Goal: Transaction & Acquisition: Book appointment/travel/reservation

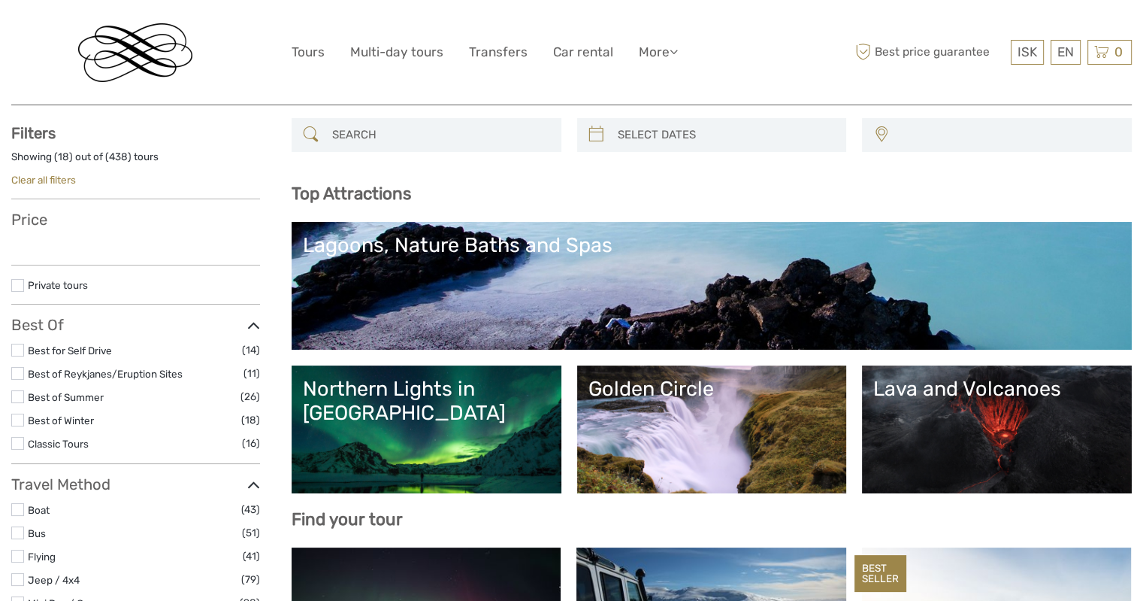
scroll to position [75, 0]
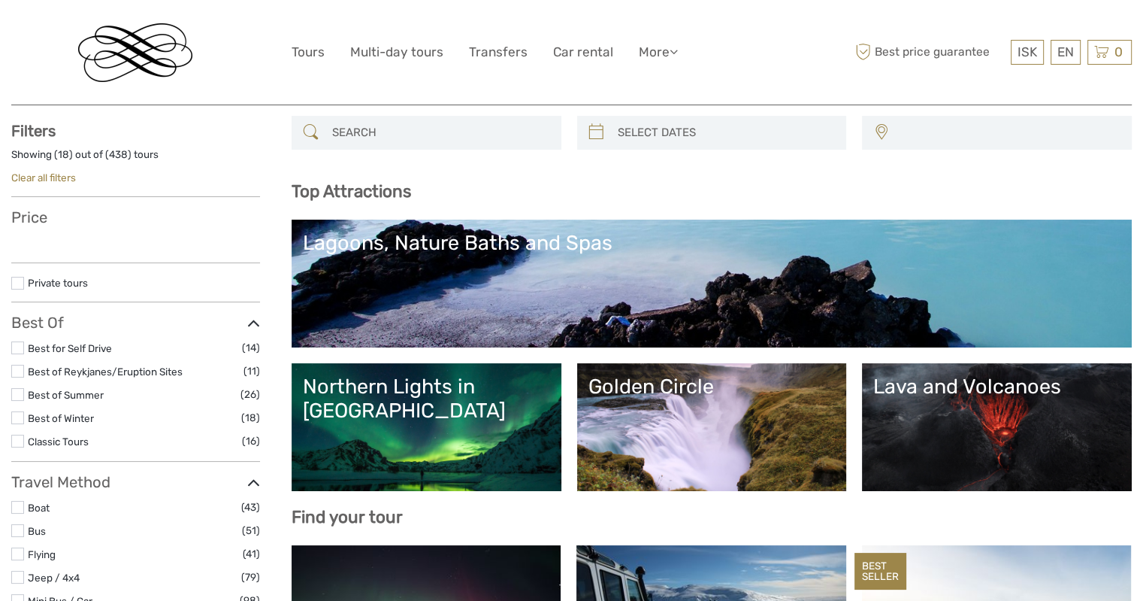
click at [498, 238] on div "Lagoons, Nature Baths and Spas" at bounding box center [712, 243] width 818 height 24
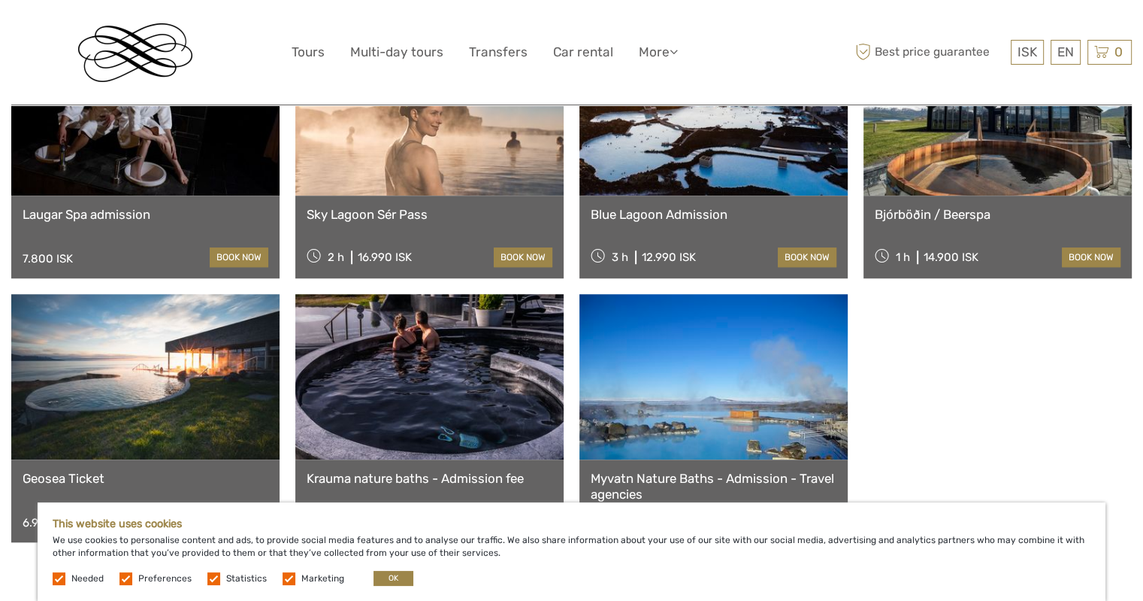
scroll to position [1353, 0]
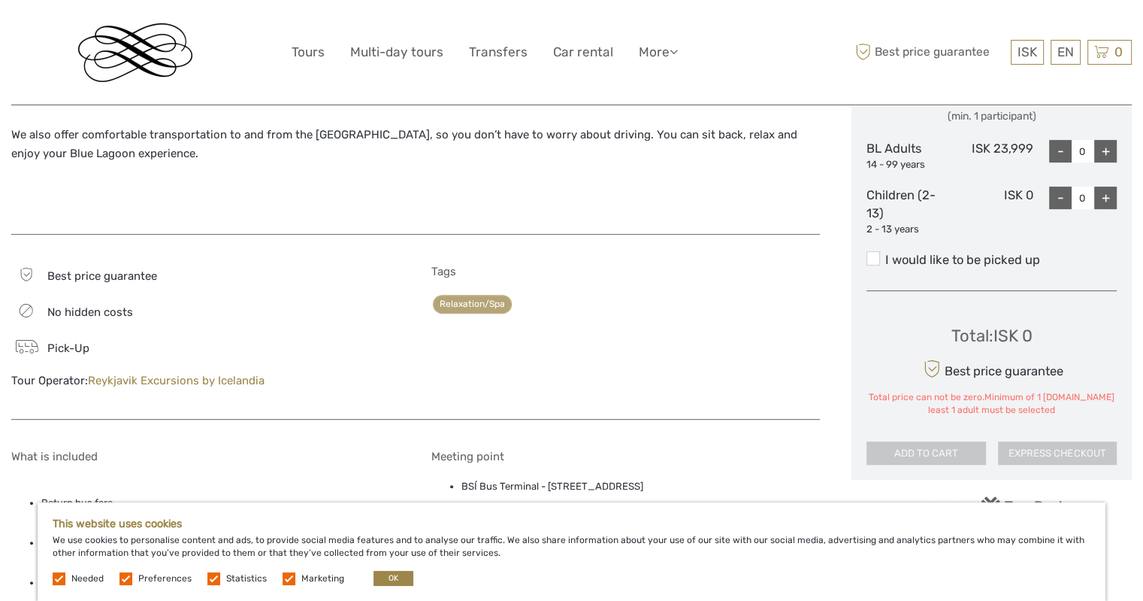
scroll to position [677, 0]
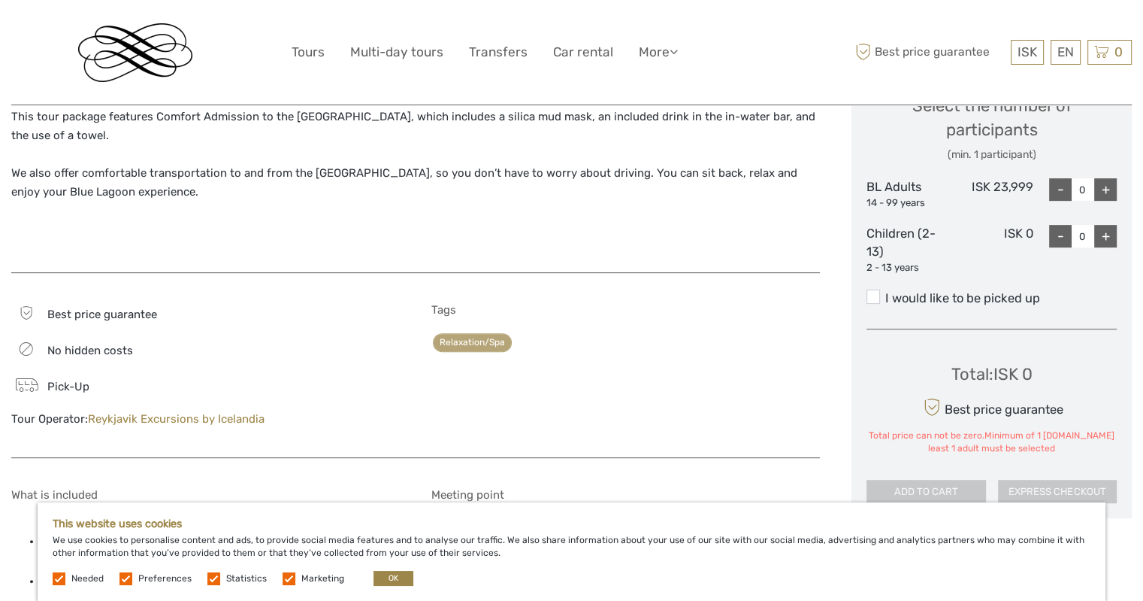
click at [1104, 189] on div "+" at bounding box center [1106, 189] width 23 height 23
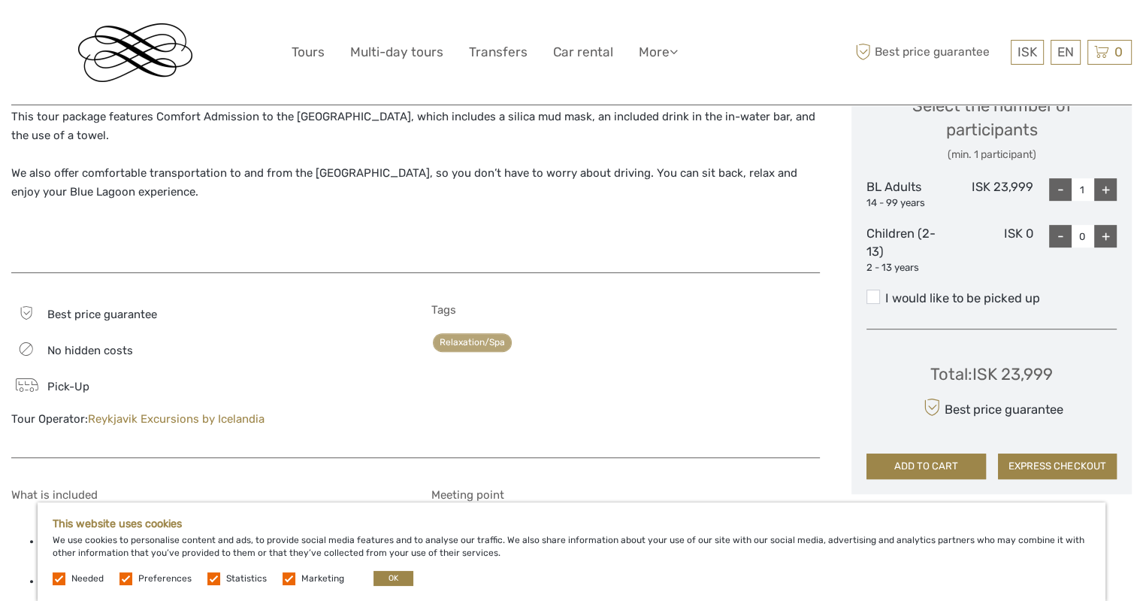
click at [1104, 189] on div "+" at bounding box center [1106, 189] width 23 height 23
type input "2"
click at [1101, 237] on div "+" at bounding box center [1106, 236] width 23 height 23
type input "2"
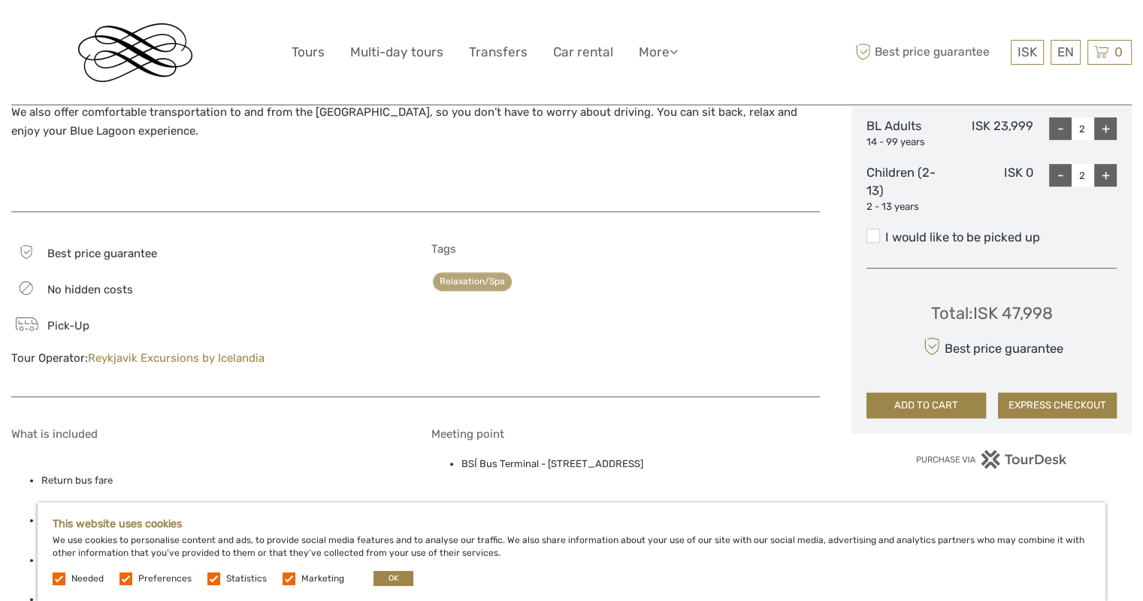
scroll to position [752, 0]
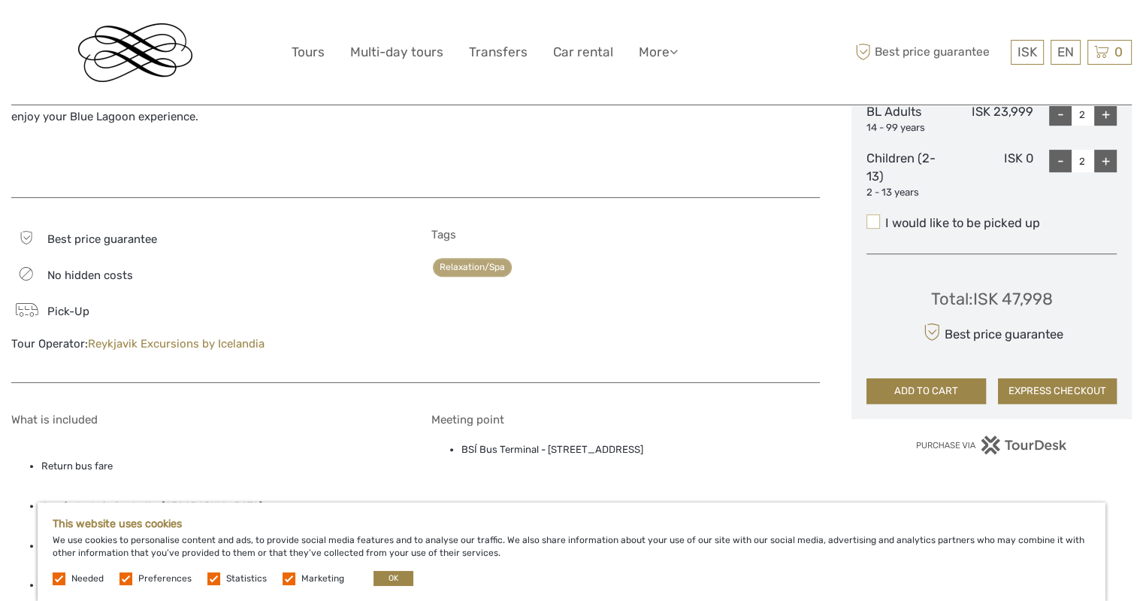
click at [872, 225] on span at bounding box center [874, 221] width 14 height 14
click at [886, 217] on input "I would like to be picked up" at bounding box center [886, 217] width 0 height 0
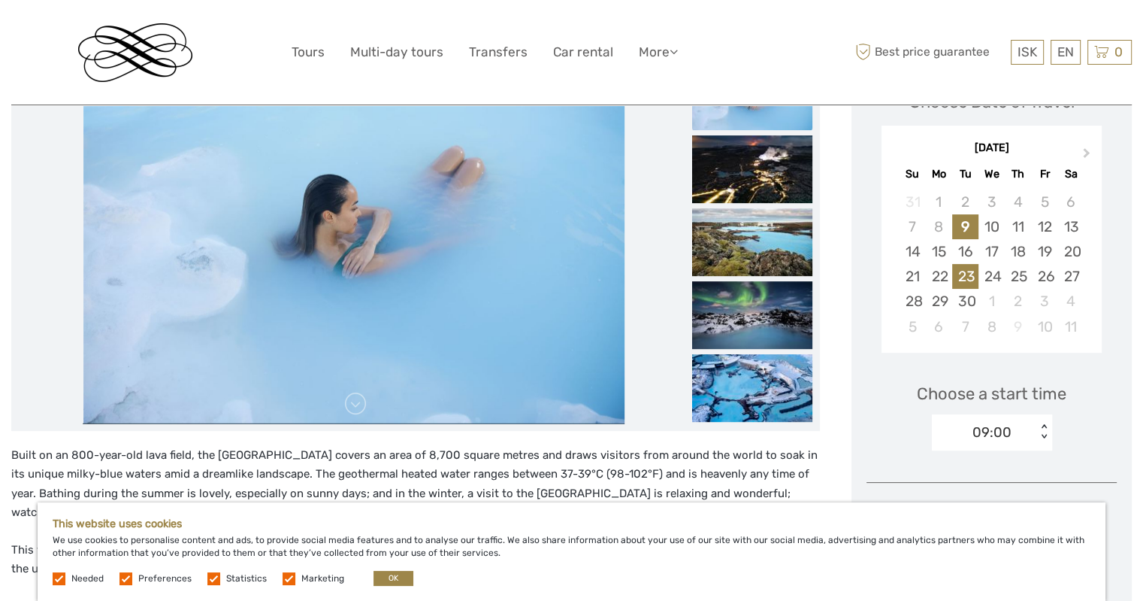
scroll to position [226, 0]
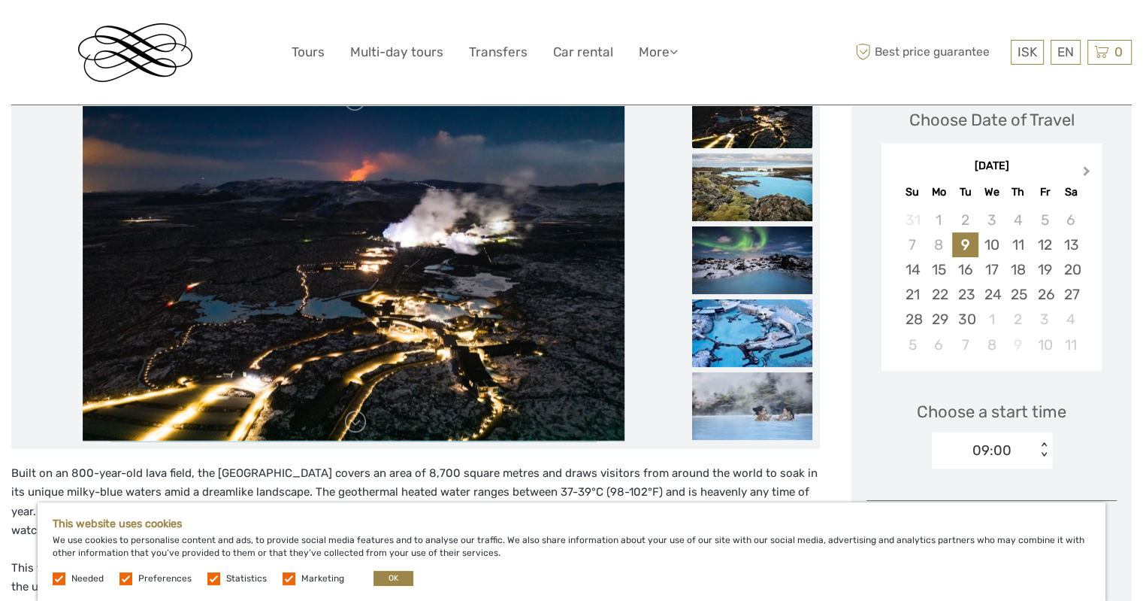
click at [1089, 168] on button "Next Month" at bounding box center [1089, 174] width 24 height 24
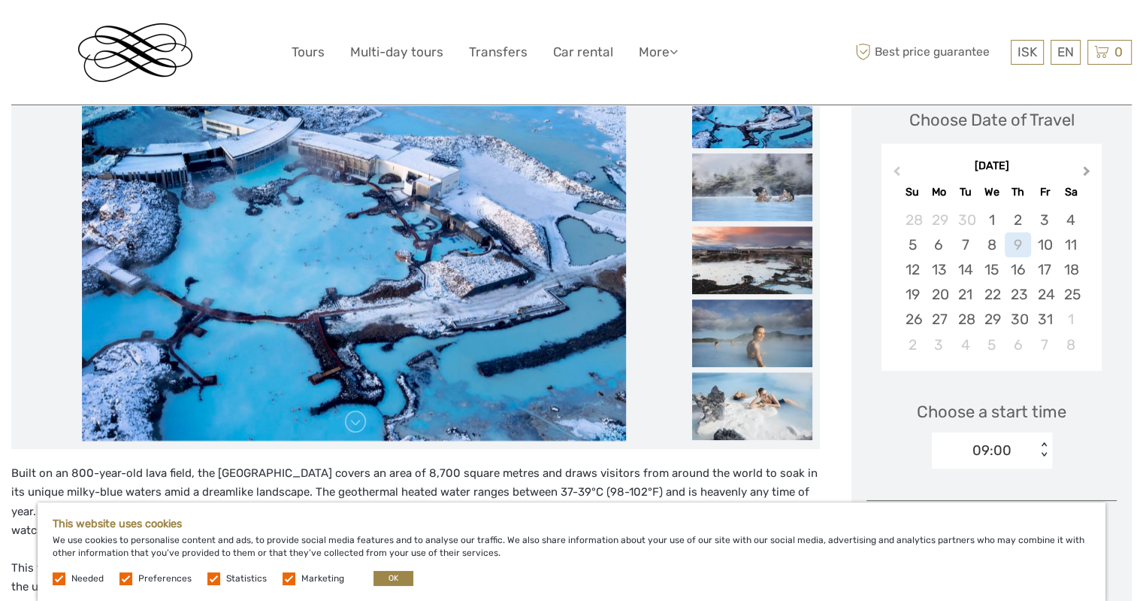
click at [1090, 170] on button "Next Month" at bounding box center [1089, 174] width 24 height 24
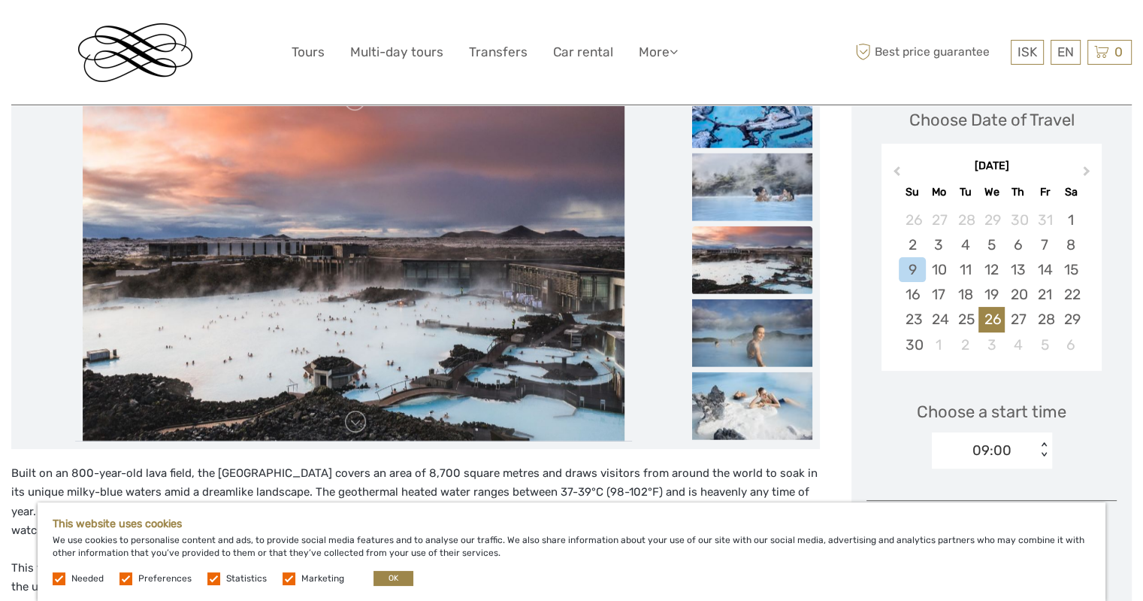
click at [998, 313] on div "26" at bounding box center [992, 319] width 26 height 25
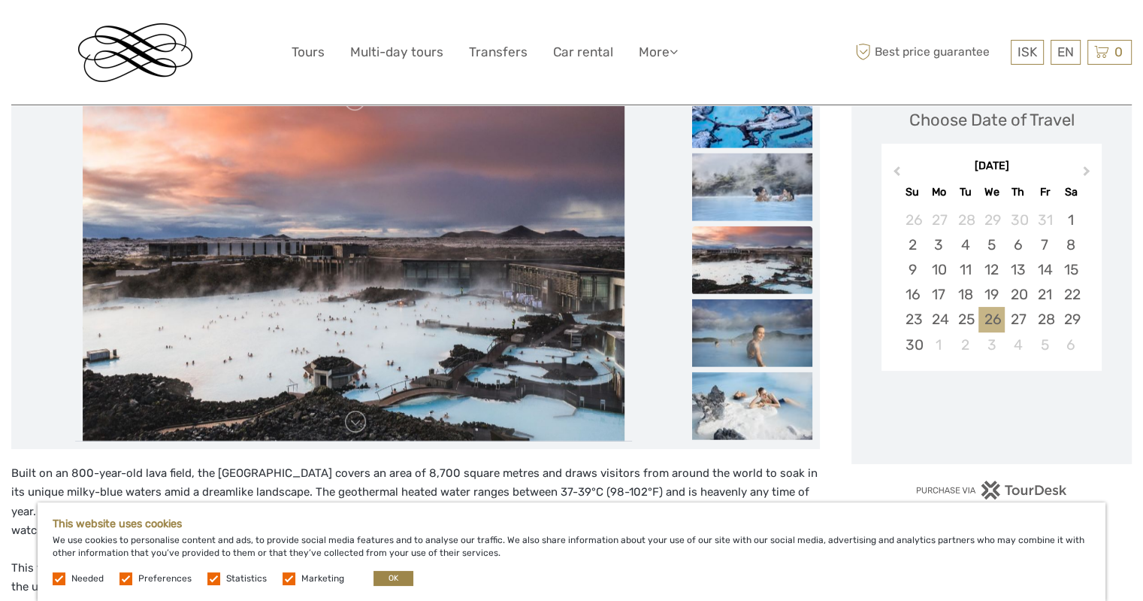
click at [998, 313] on div "26" at bounding box center [992, 319] width 26 height 25
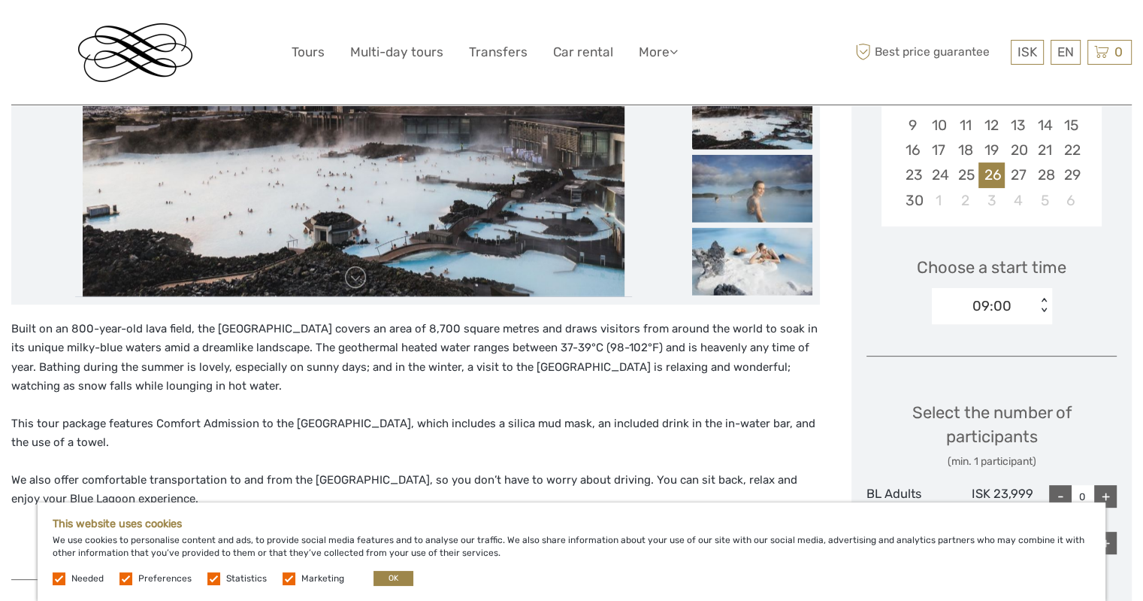
scroll to position [376, 0]
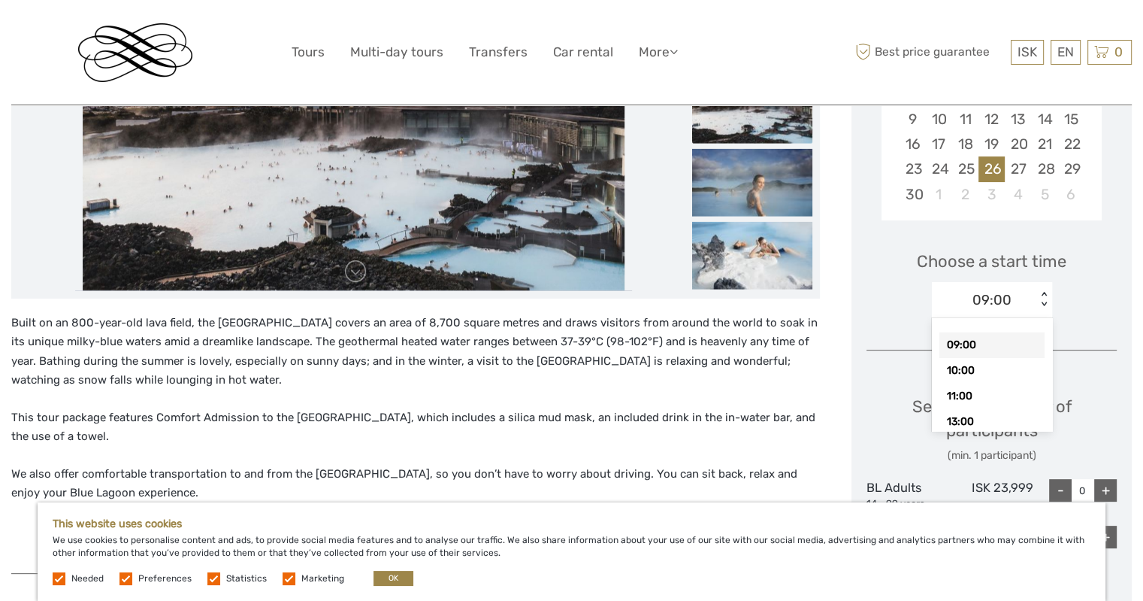
click at [1038, 295] on div "< >" at bounding box center [1044, 300] width 13 height 16
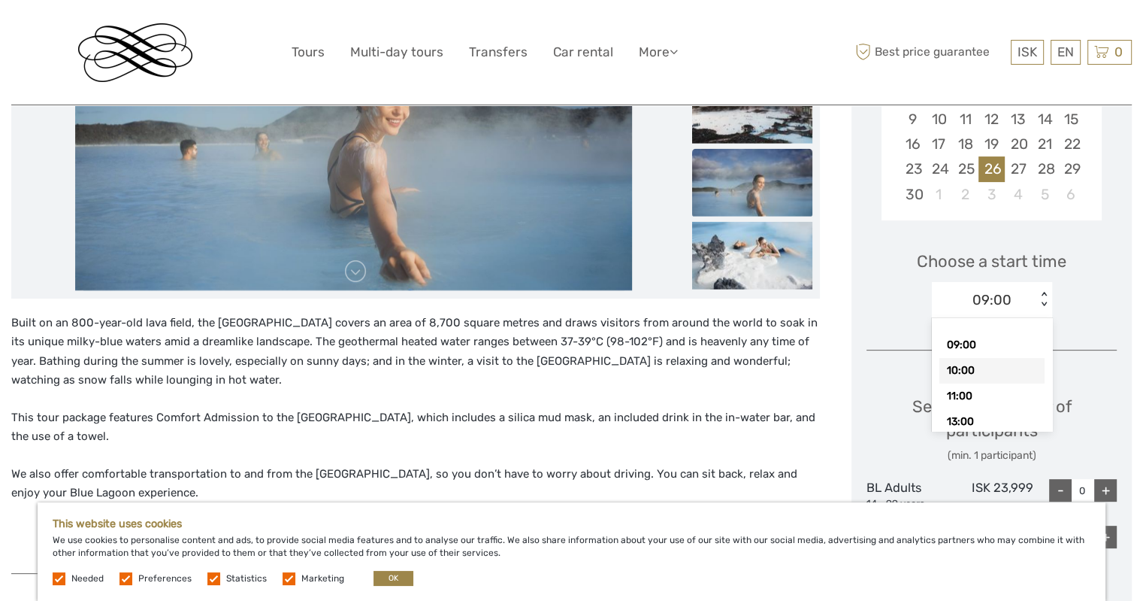
click at [1004, 366] on div "10:00" at bounding box center [992, 371] width 105 height 26
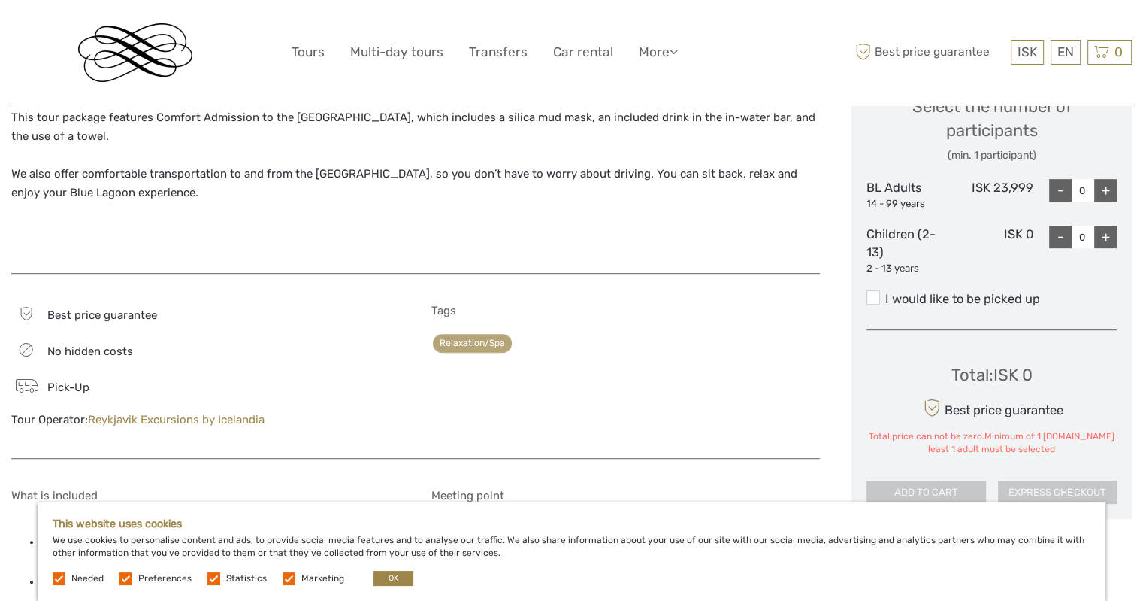
scroll to position [677, 0]
click at [911, 299] on label "I would like to be picked up" at bounding box center [992, 298] width 250 height 18
click at [886, 292] on input "I would like to be picked up" at bounding box center [886, 292] width 0 height 0
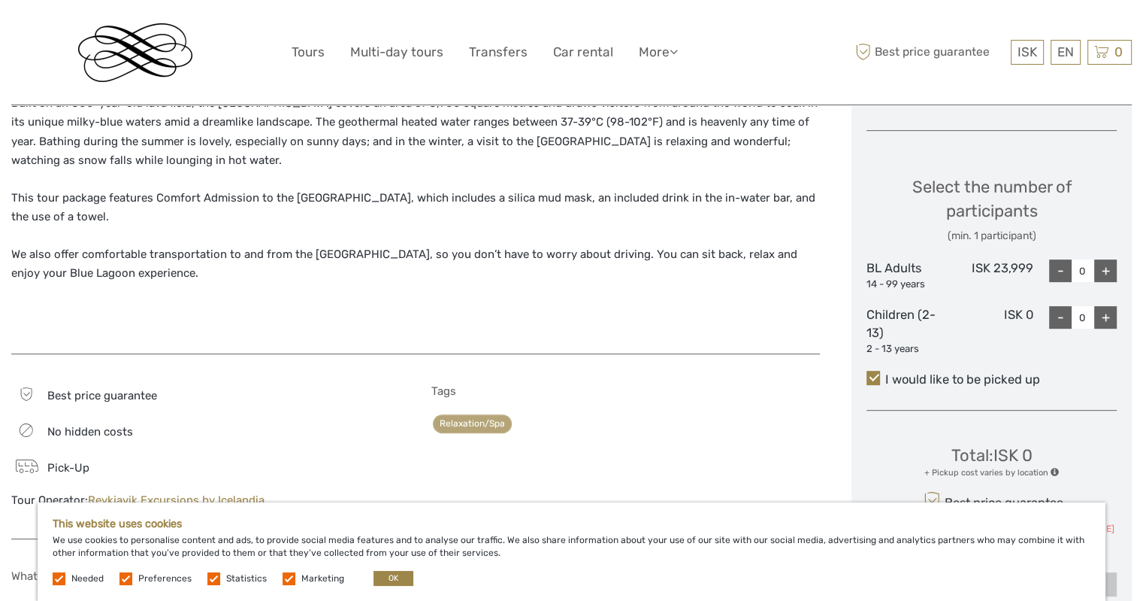
scroll to position [601, 0]
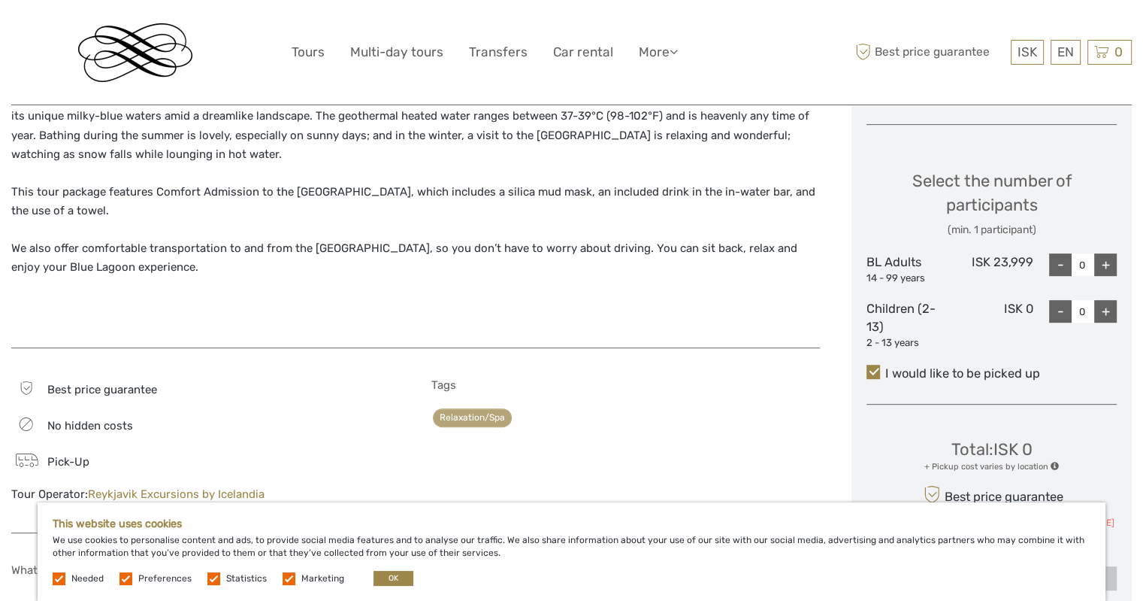
click at [864, 201] on div "Choose Date of Travel November 2025 Previous Month Next Month November 2025 Su …" at bounding box center [992, 151] width 280 height 909
click at [1095, 267] on div "+" at bounding box center [1106, 264] width 23 height 23
click at [1102, 267] on div "+" at bounding box center [1106, 264] width 23 height 23
type input "2"
click at [1100, 309] on div "+" at bounding box center [1106, 311] width 23 height 23
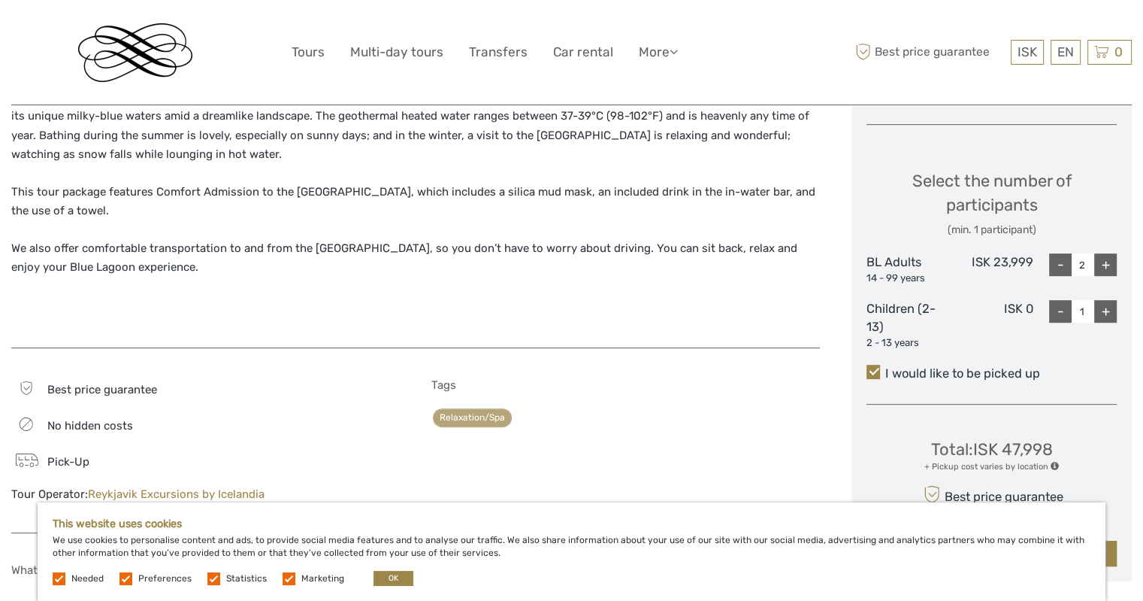
click at [1100, 312] on div "+" at bounding box center [1106, 311] width 23 height 23
type input "2"
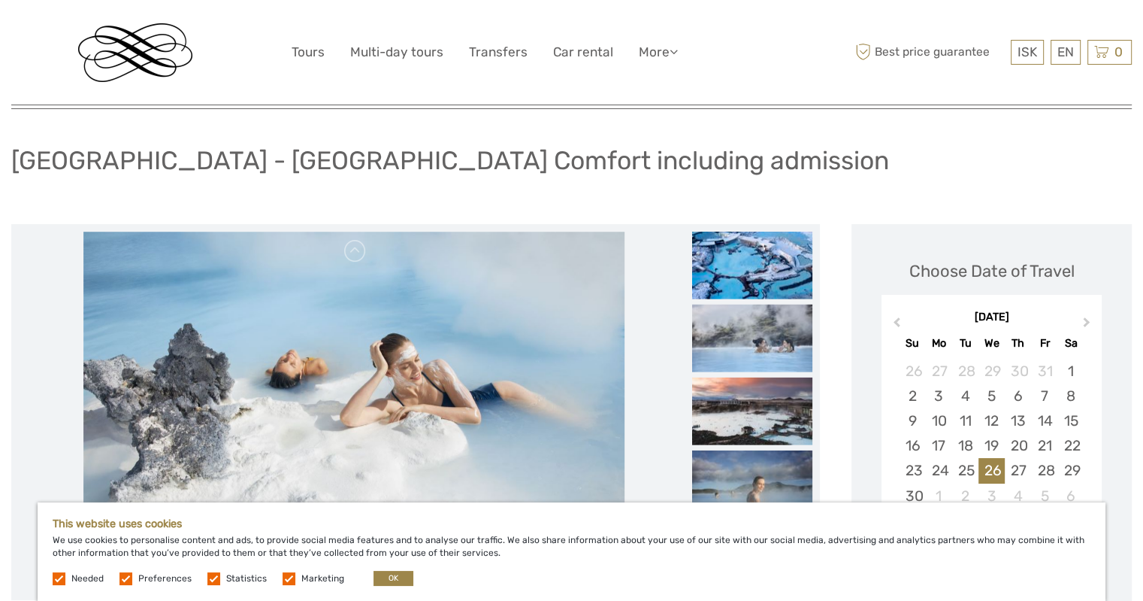
scroll to position [0, 0]
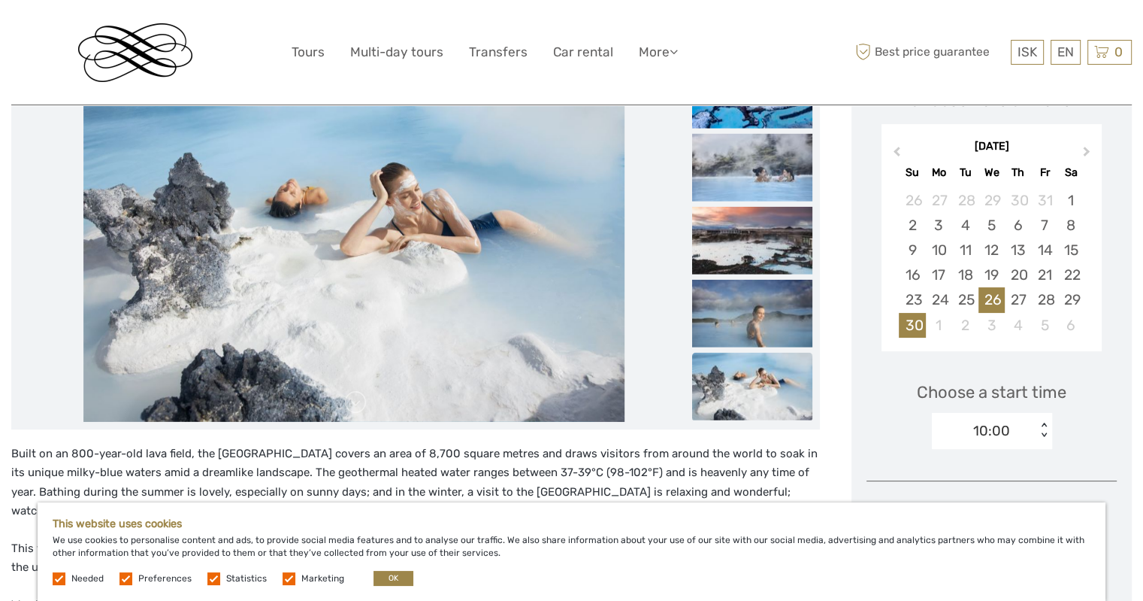
scroll to position [301, 0]
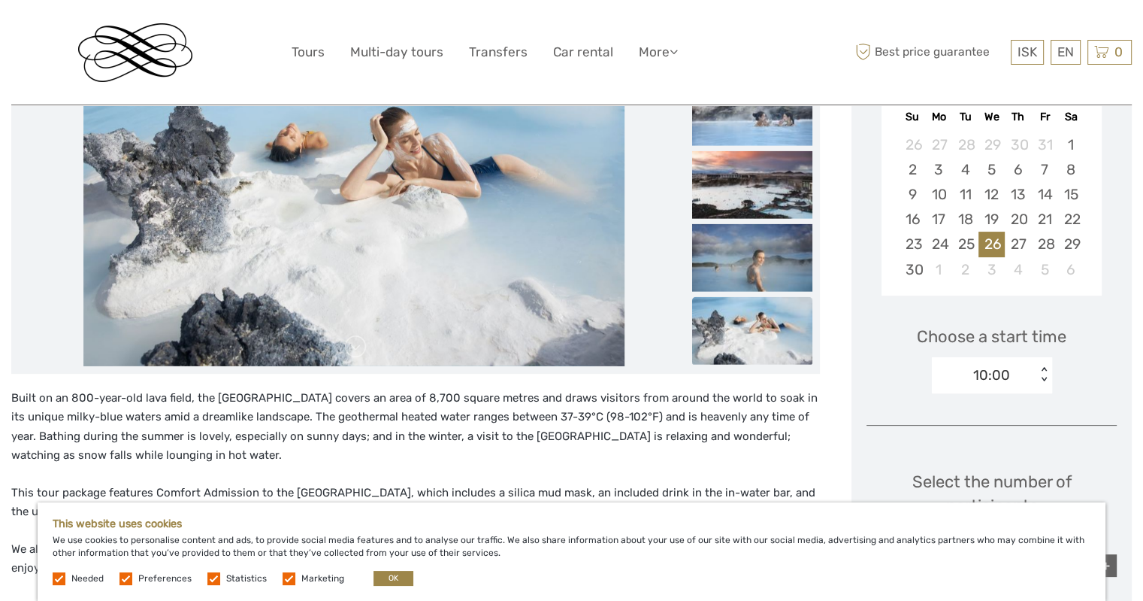
click at [1046, 380] on div "< >" at bounding box center [1044, 375] width 13 height 16
click at [1042, 377] on div "< >" at bounding box center [1044, 375] width 13 height 16
click at [1039, 381] on div "< >" at bounding box center [1044, 375] width 13 height 16
click at [1038, 381] on div "< >" at bounding box center [1044, 375] width 13 height 16
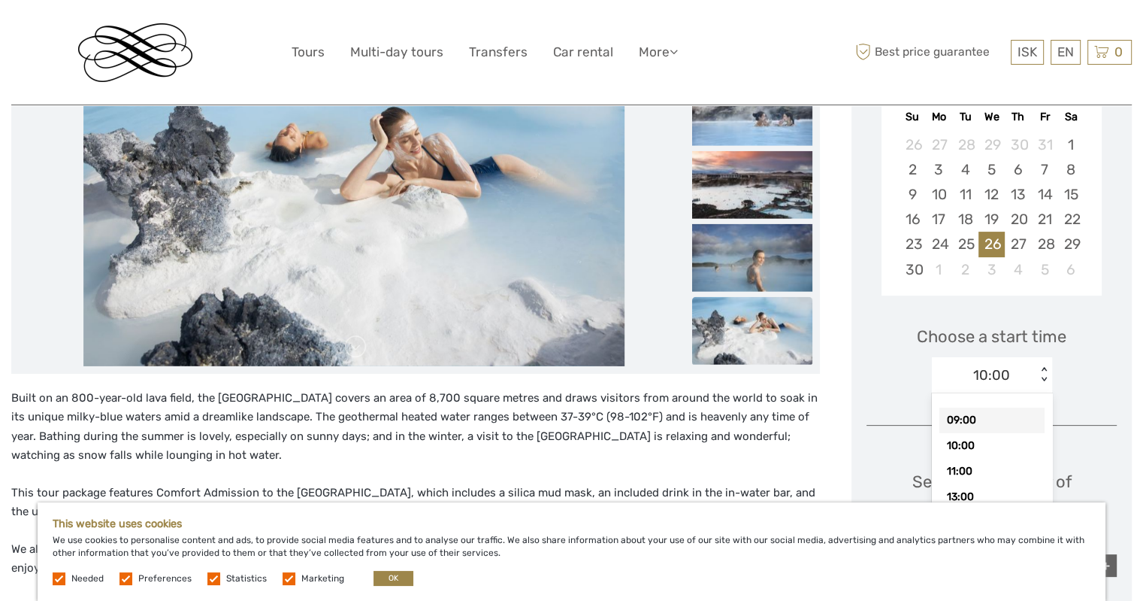
click at [1004, 408] on div "09:00" at bounding box center [992, 420] width 105 height 26
type input "0"
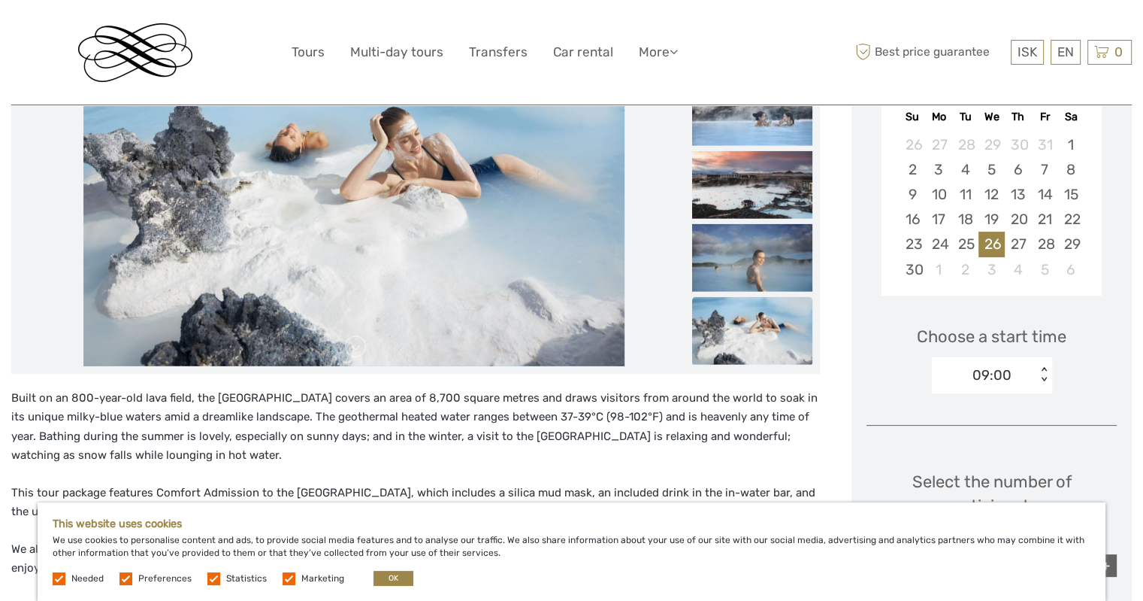
click at [877, 386] on div "Choose a start time option 09:00, selected. Select is focused , press Down to o…" at bounding box center [992, 352] width 250 height 96
click at [1052, 244] on div "28" at bounding box center [1044, 244] width 26 height 25
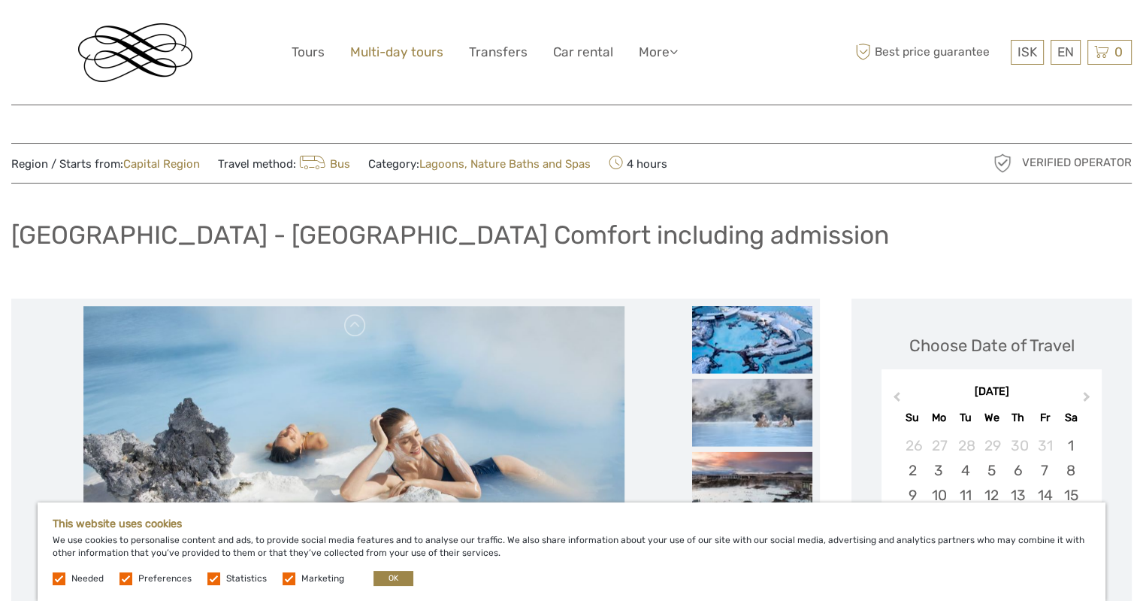
scroll to position [0, 0]
click at [476, 49] on link "Transfers" at bounding box center [498, 52] width 59 height 22
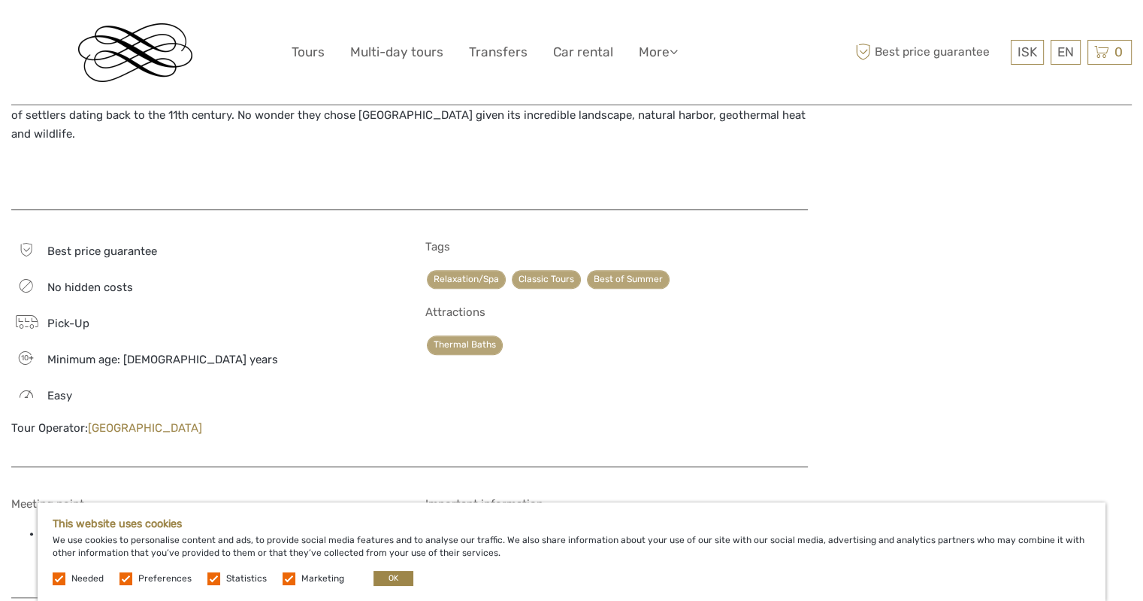
scroll to position [1428, 0]
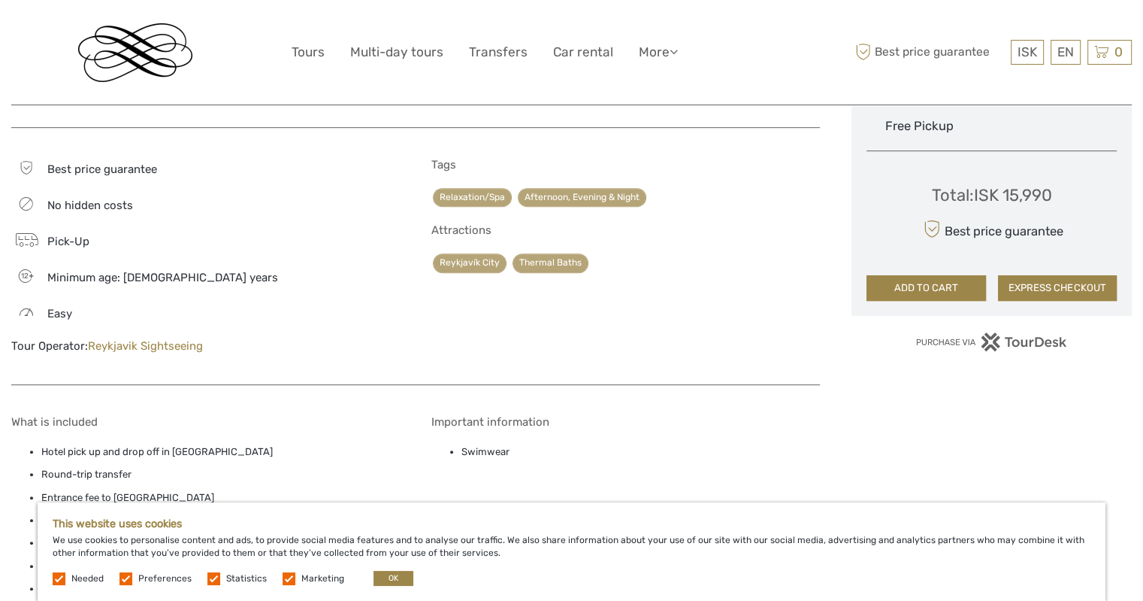
scroll to position [842, 0]
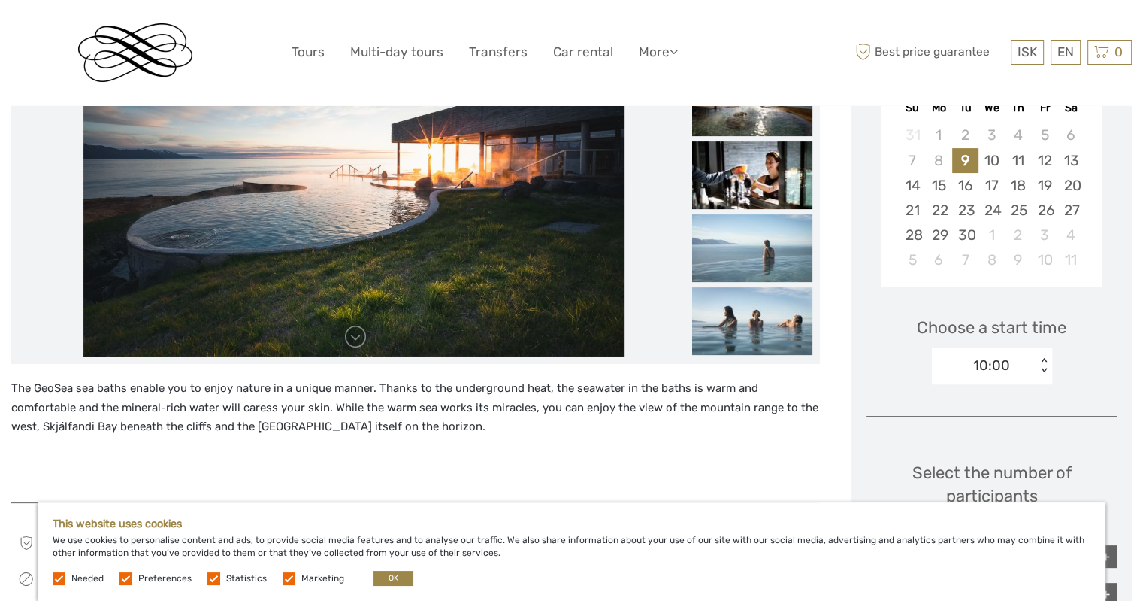
scroll to position [150, 0]
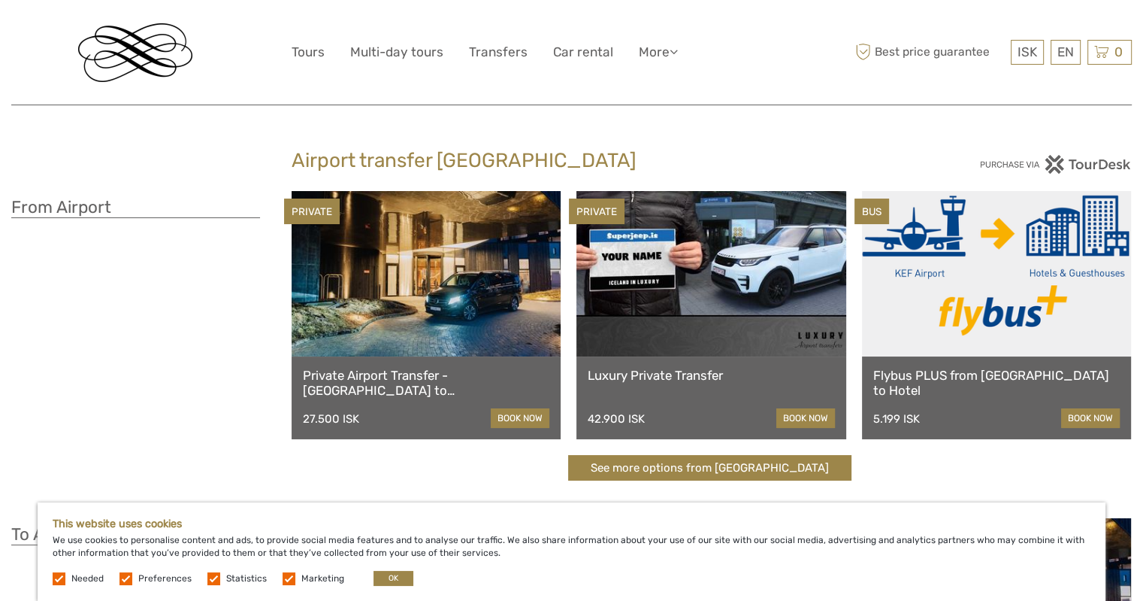
click at [465, 374] on link "Private Airport Transfer - [GEOGRAPHIC_DATA] to [GEOGRAPHIC_DATA]" at bounding box center [426, 383] width 247 height 31
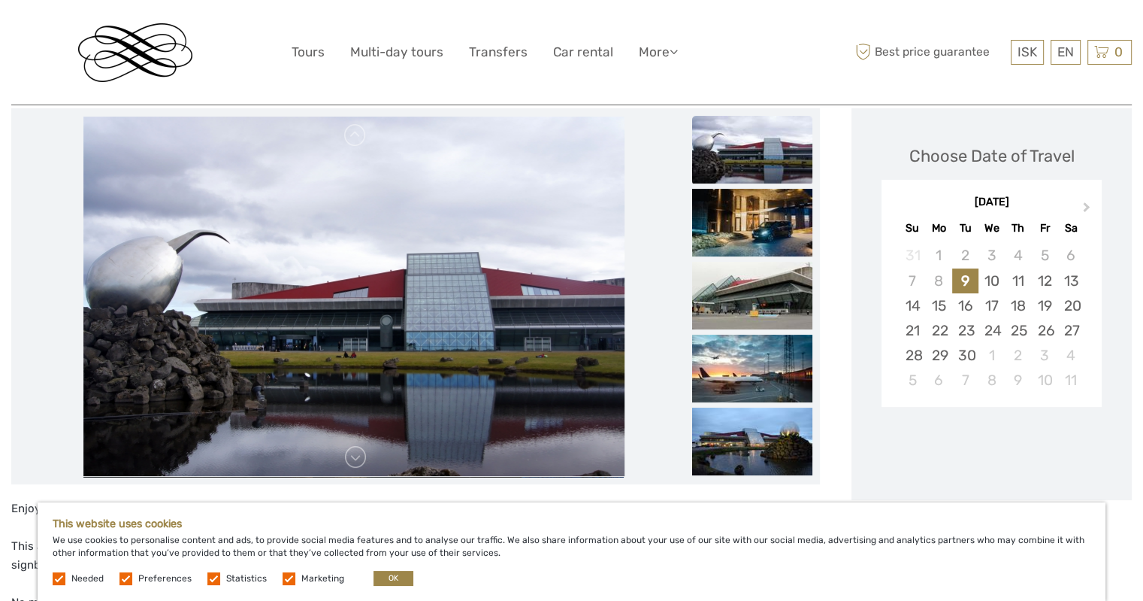
scroll to position [150, 0]
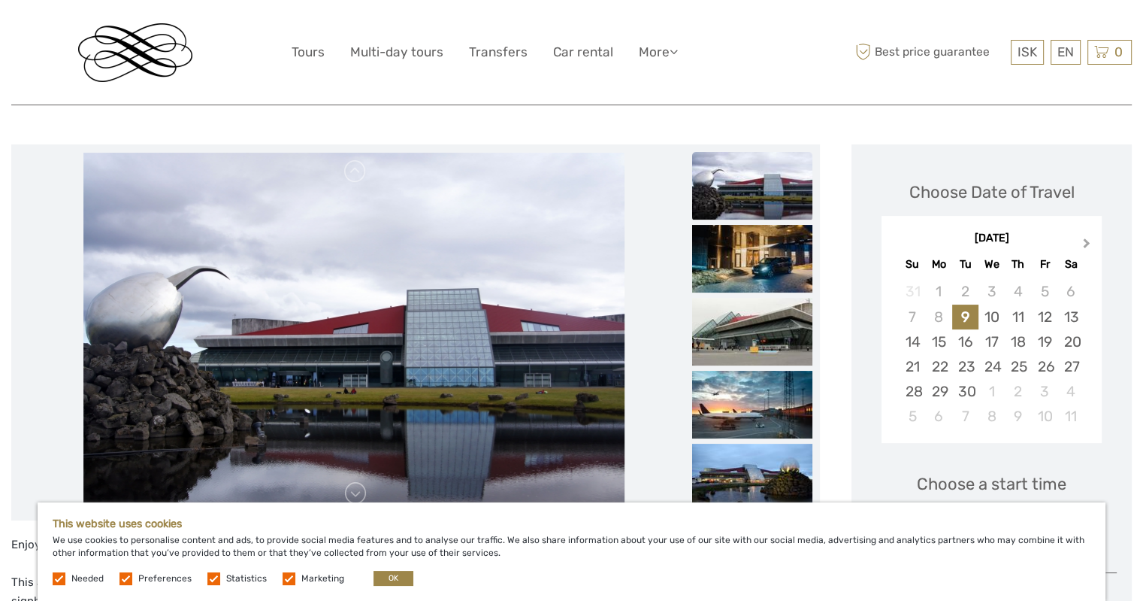
click at [1087, 241] on span "Next Month" at bounding box center [1087, 246] width 0 height 22
click at [1087, 246] on button "Next Month" at bounding box center [1089, 247] width 24 height 24
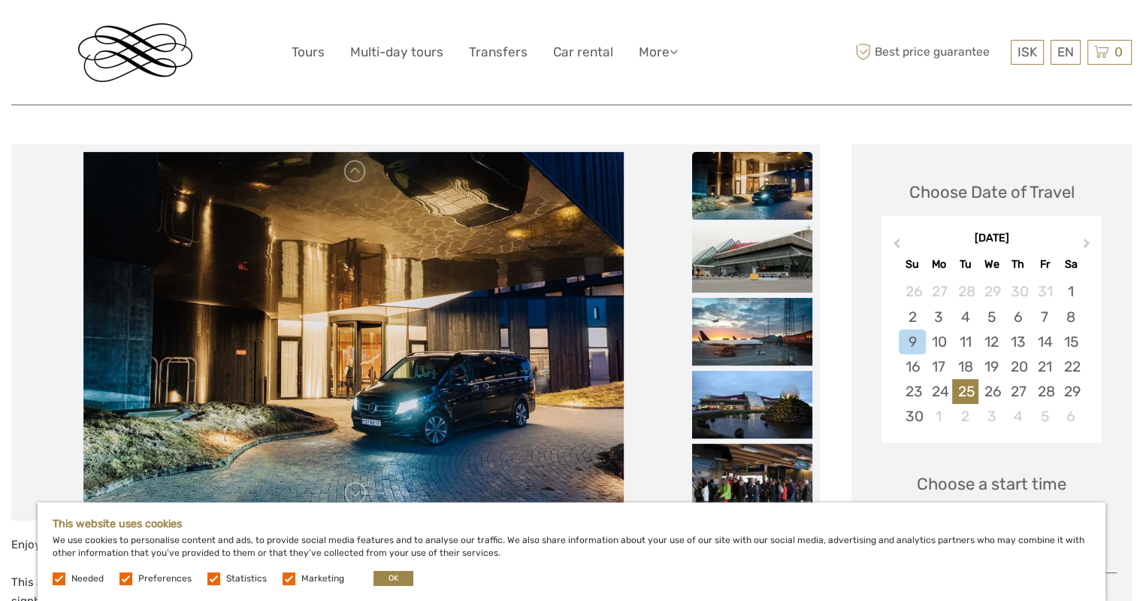
click at [973, 394] on div "25" at bounding box center [965, 391] width 26 height 25
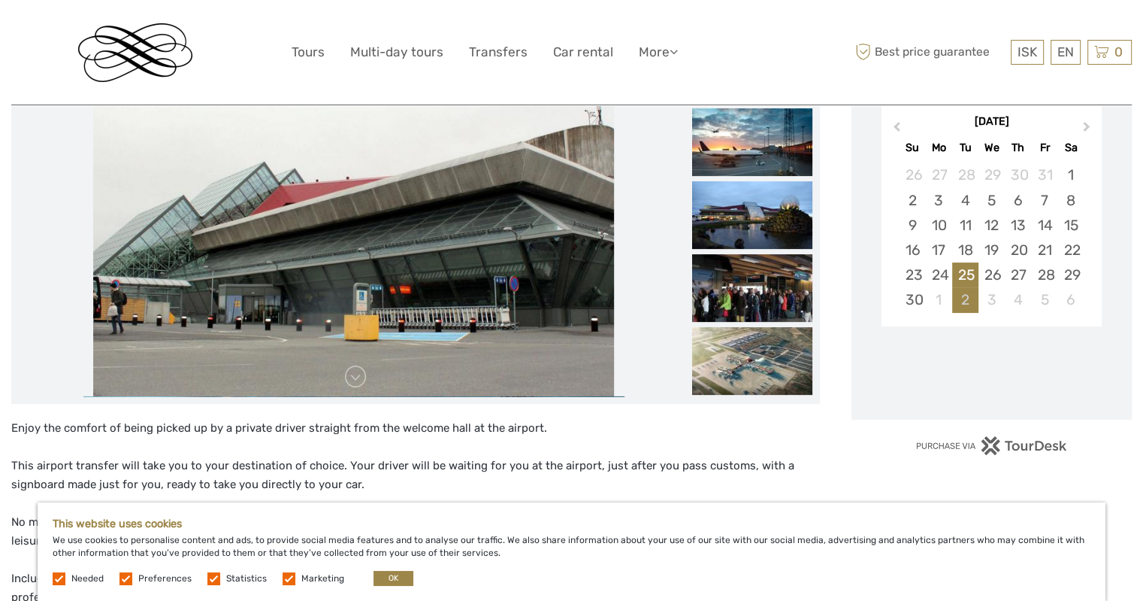
scroll to position [376, 0]
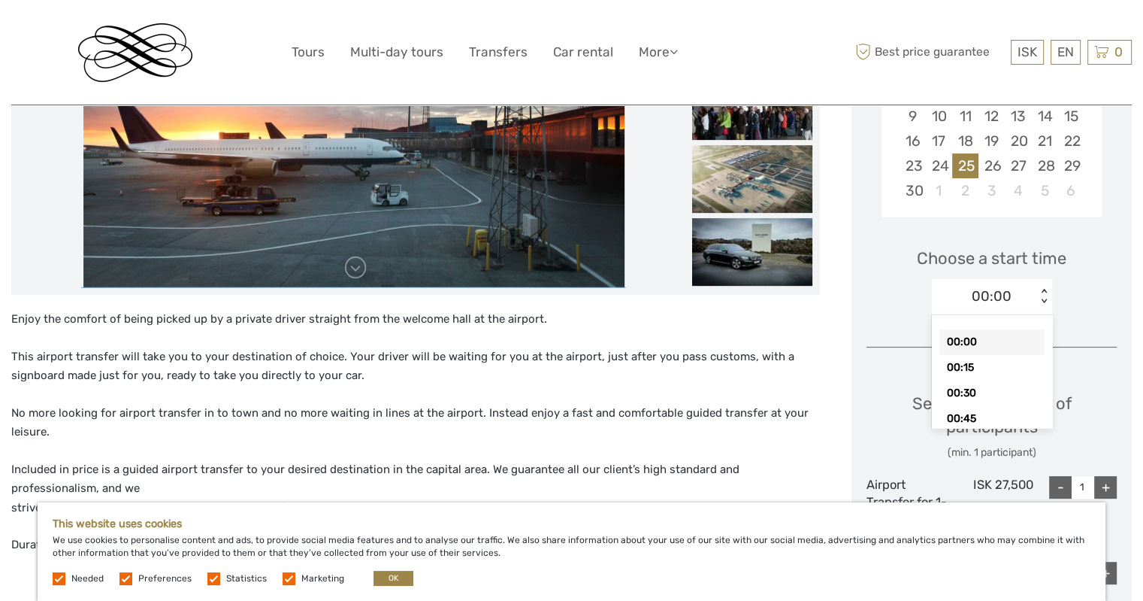
click at [1046, 289] on div "< >" at bounding box center [1044, 297] width 13 height 16
click at [985, 329] on div "16:45" at bounding box center [992, 326] width 105 height 26
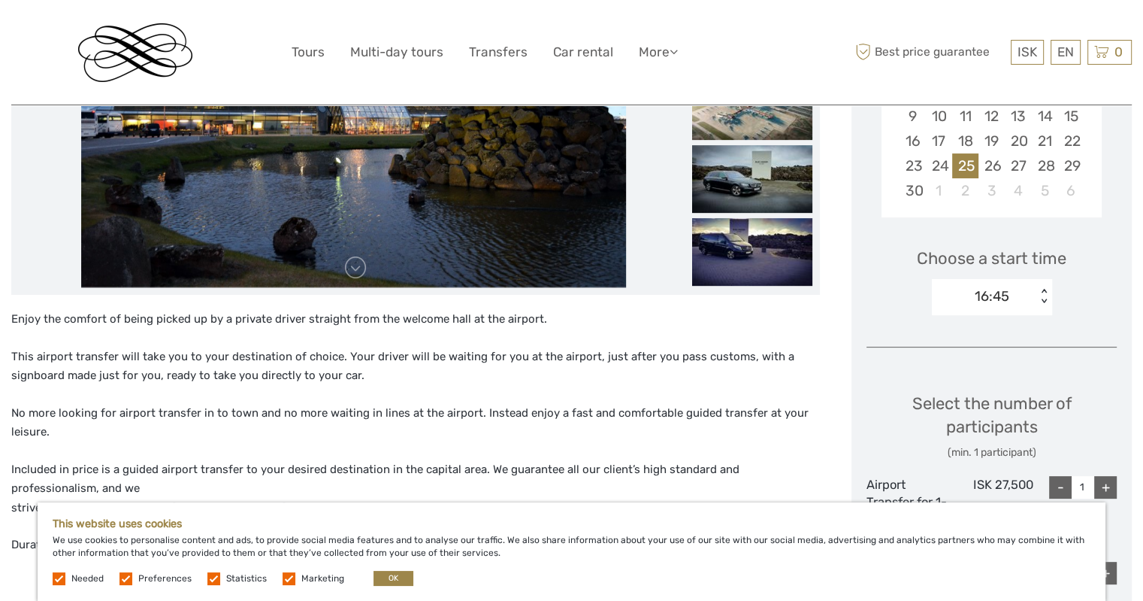
scroll to position [301, 0]
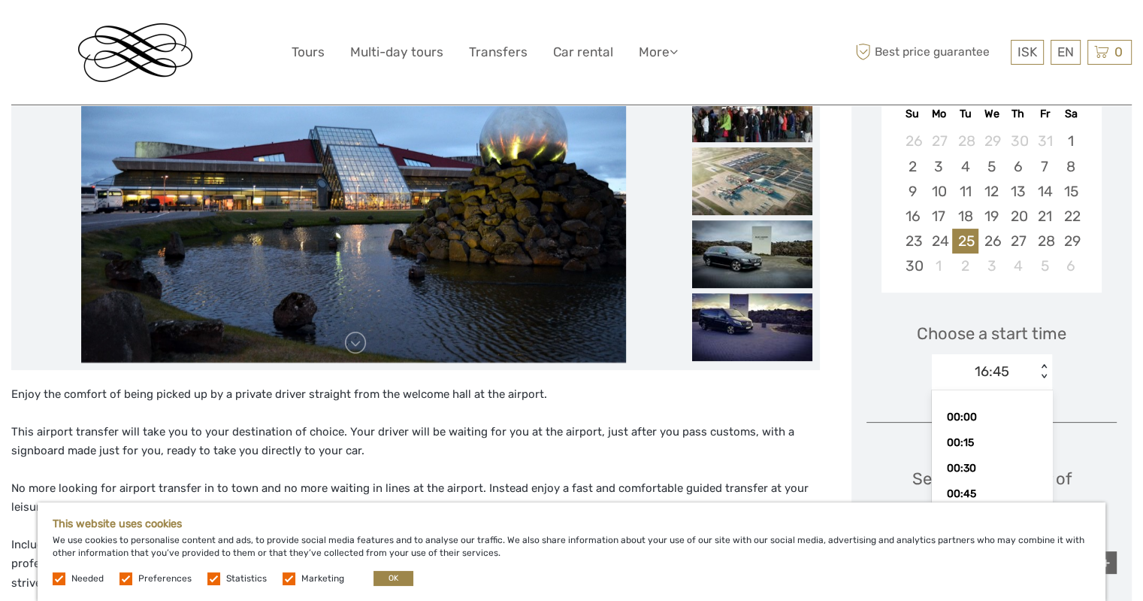
click at [1038, 362] on div "16:45 < >" at bounding box center [992, 372] width 120 height 36
click at [1042, 362] on div "16:45 < >" at bounding box center [992, 372] width 120 height 36
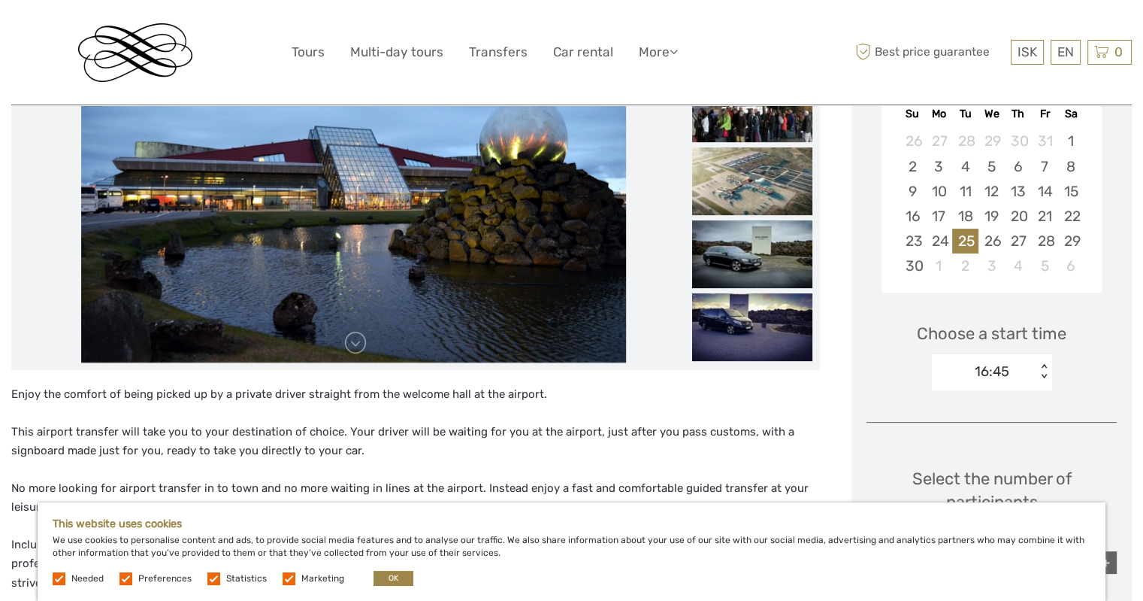
click at [1041, 365] on div "< >" at bounding box center [1044, 372] width 13 height 16
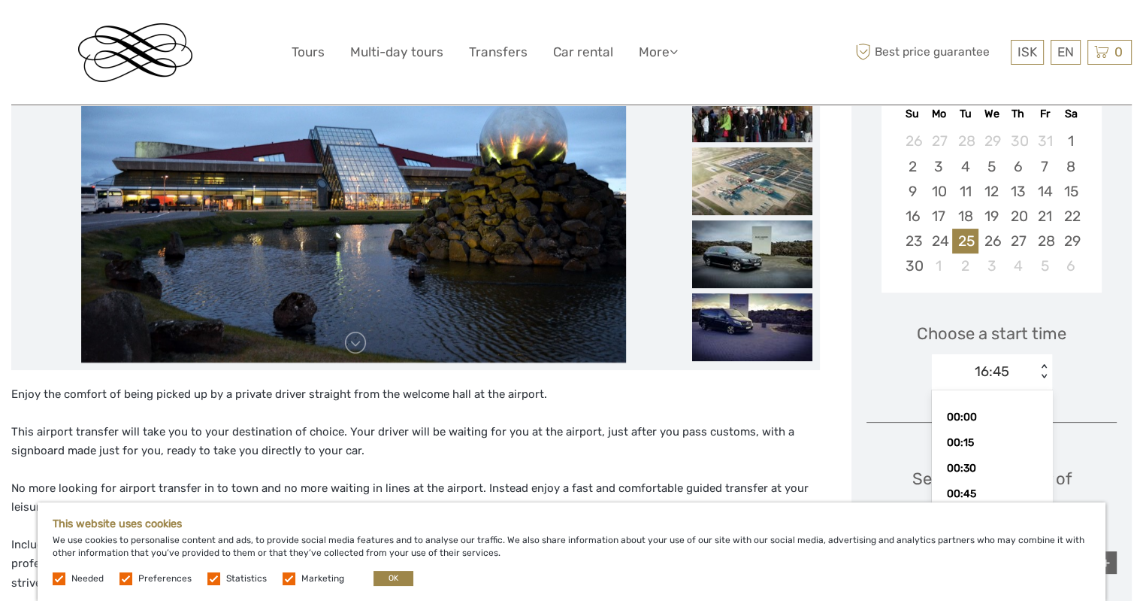
click at [1041, 365] on div "< >" at bounding box center [1044, 372] width 13 height 16
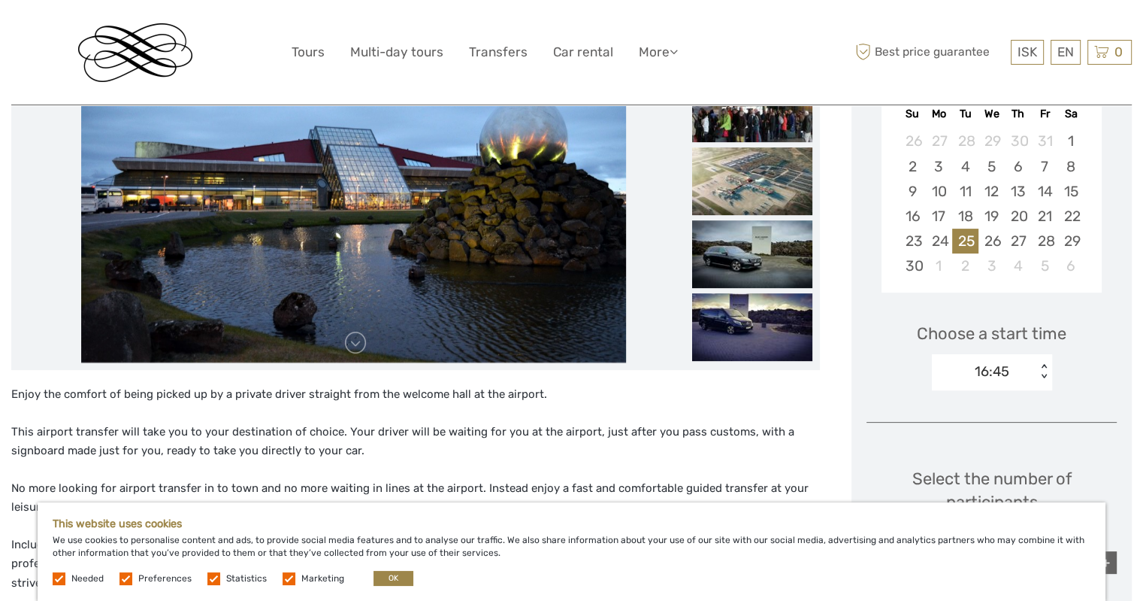
click at [1041, 366] on div "< >" at bounding box center [1044, 372] width 13 height 16
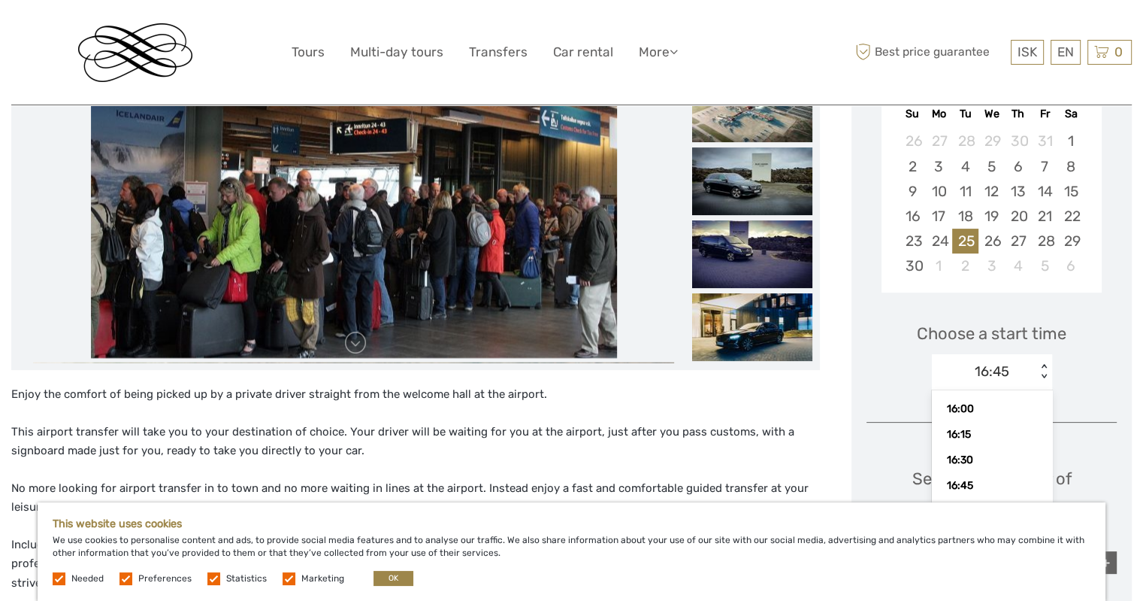
scroll to position [1654, 0]
click at [990, 405] on div "16:00" at bounding box center [992, 399] width 105 height 26
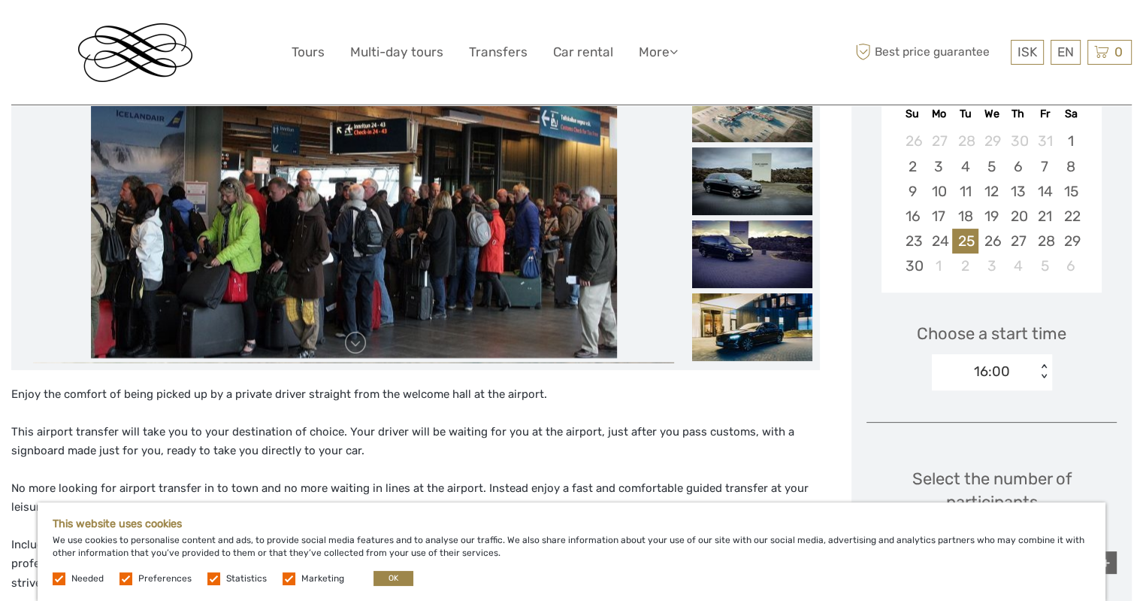
click at [1062, 380] on div "Choose a start time option 16:00, selected. Select is focused , press Down to o…" at bounding box center [992, 349] width 250 height 96
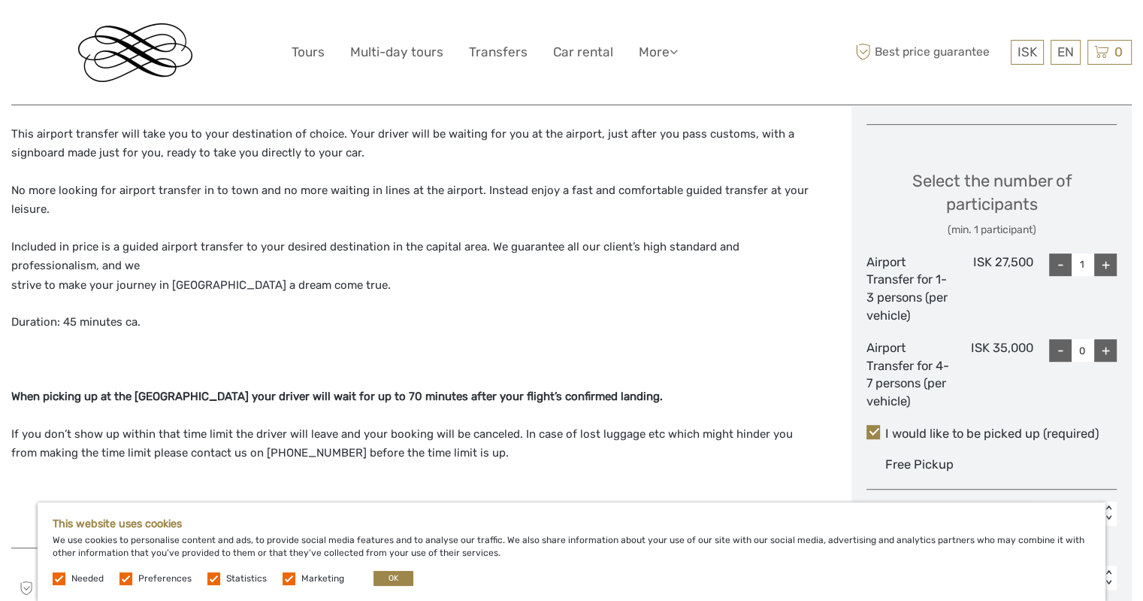
scroll to position [601, 0]
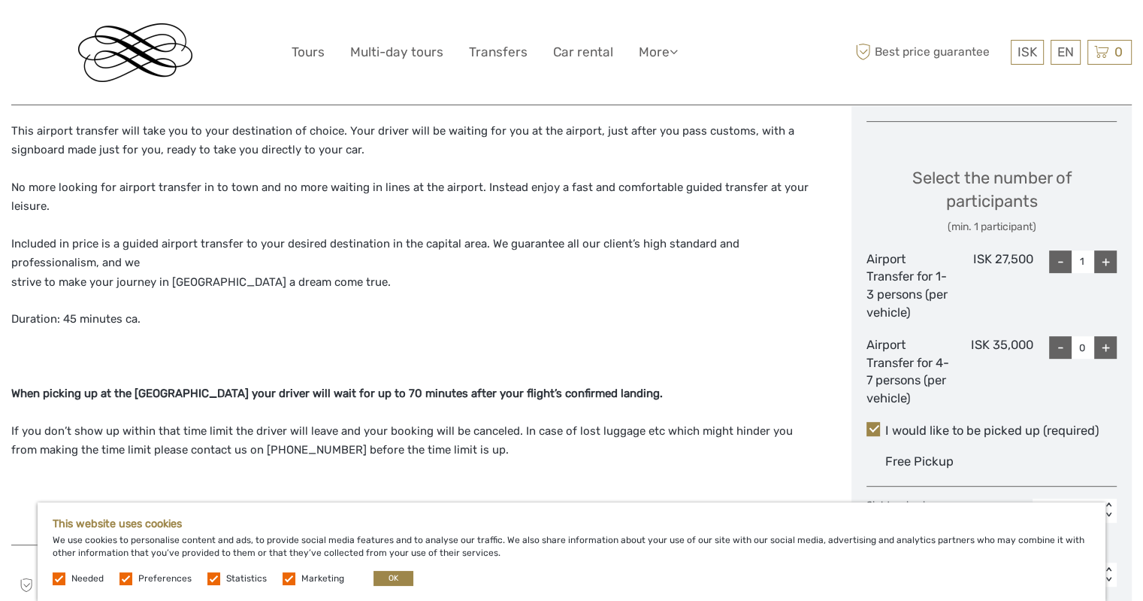
click at [1110, 264] on div "+" at bounding box center [1106, 261] width 23 height 23
type input "2"
click at [1108, 348] on div "+" at bounding box center [1106, 347] width 23 height 23
type input "1"
click at [1108, 348] on div "+" at bounding box center [1106, 347] width 23 height 23
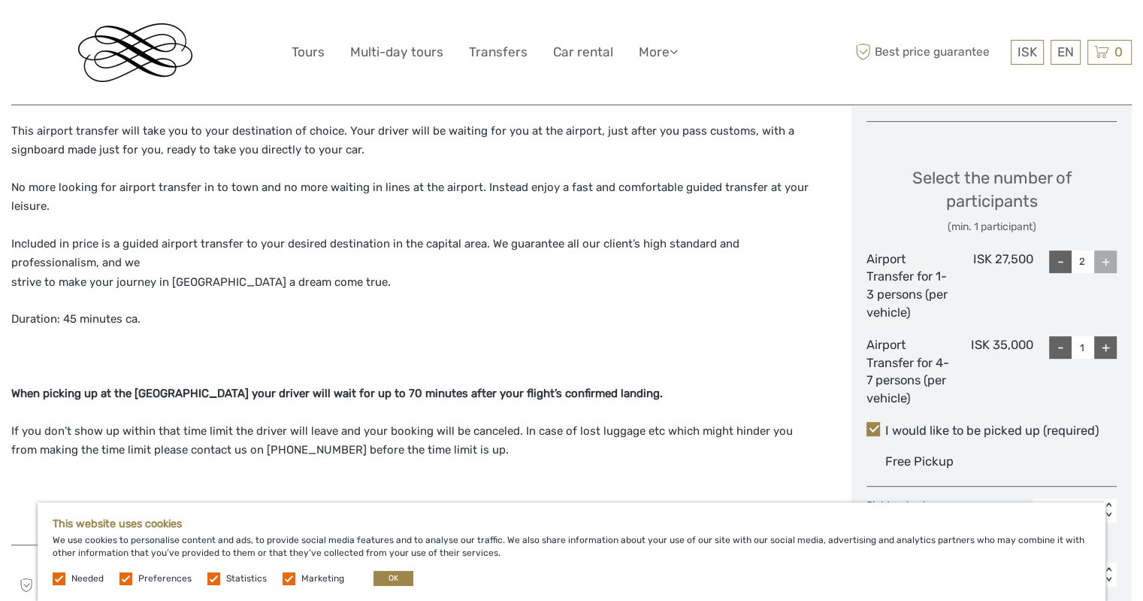
click at [1007, 402] on div "ISK 35,000" at bounding box center [991, 371] width 83 height 71
click at [1107, 342] on div "+" at bounding box center [1106, 347] width 23 height 23
click at [1074, 341] on input "1" at bounding box center [1083, 347] width 23 height 23
click at [1053, 387] on div "- 1 +" at bounding box center [1075, 371] width 83 height 71
click at [968, 405] on div "ISK 35,000" at bounding box center [991, 371] width 83 height 71
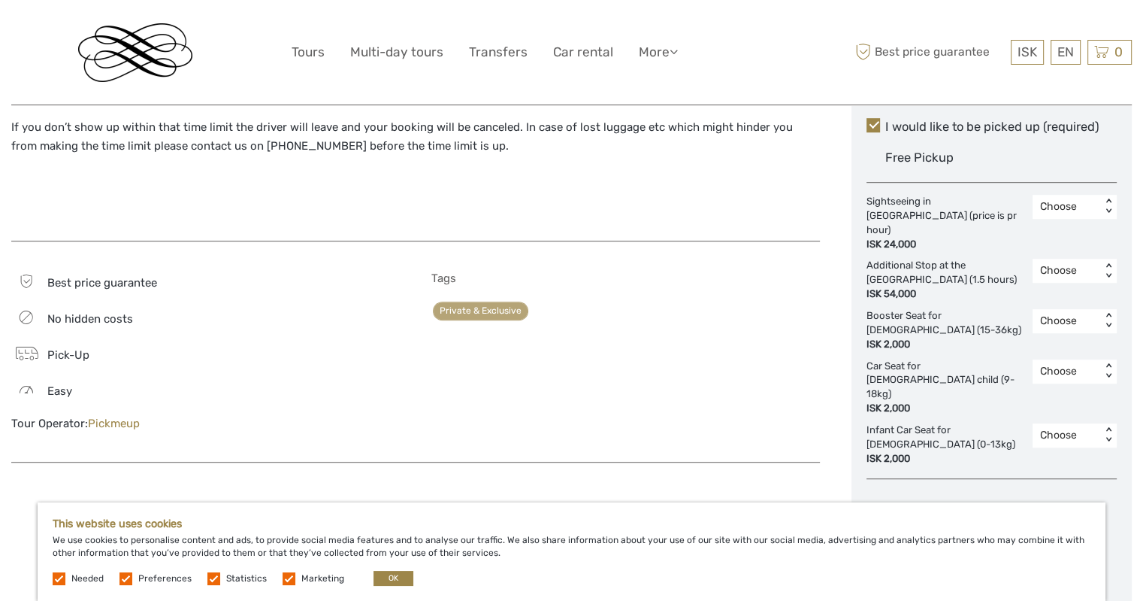
scroll to position [902, 0]
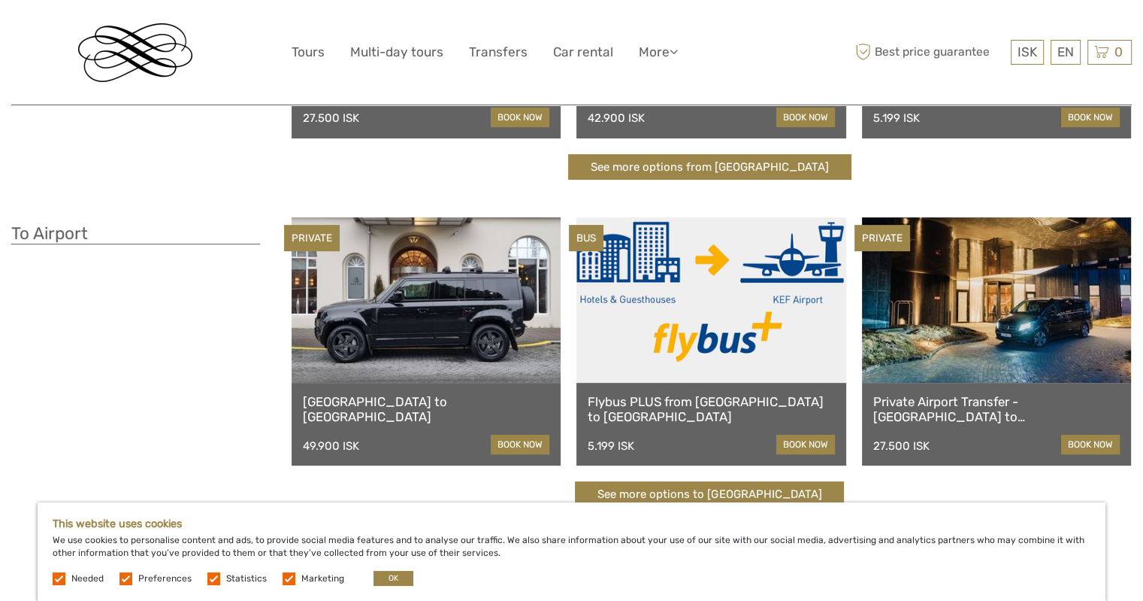
click at [936, 413] on link "Private Airport Transfer - [GEOGRAPHIC_DATA] to [GEOGRAPHIC_DATA]" at bounding box center [997, 409] width 247 height 31
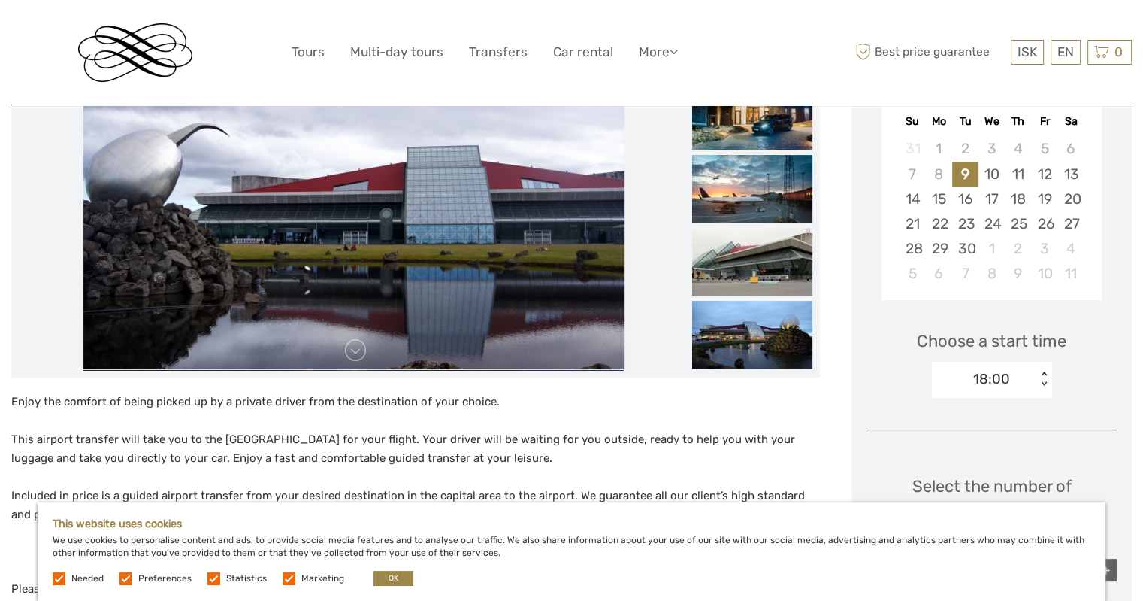
scroll to position [150, 0]
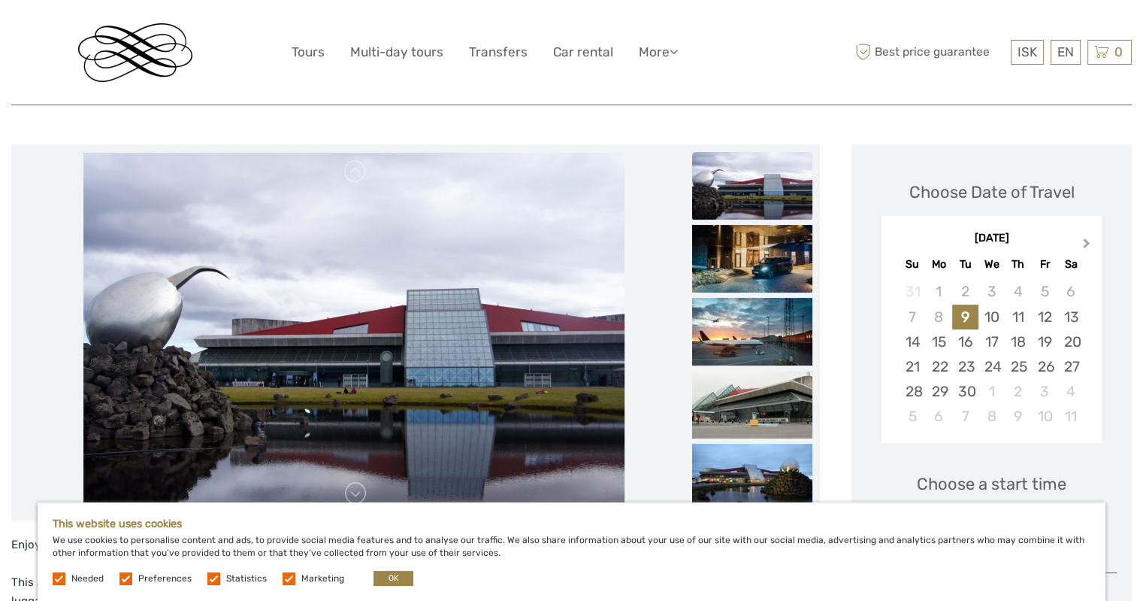
click at [1087, 243] on span "Next Month" at bounding box center [1087, 246] width 0 height 22
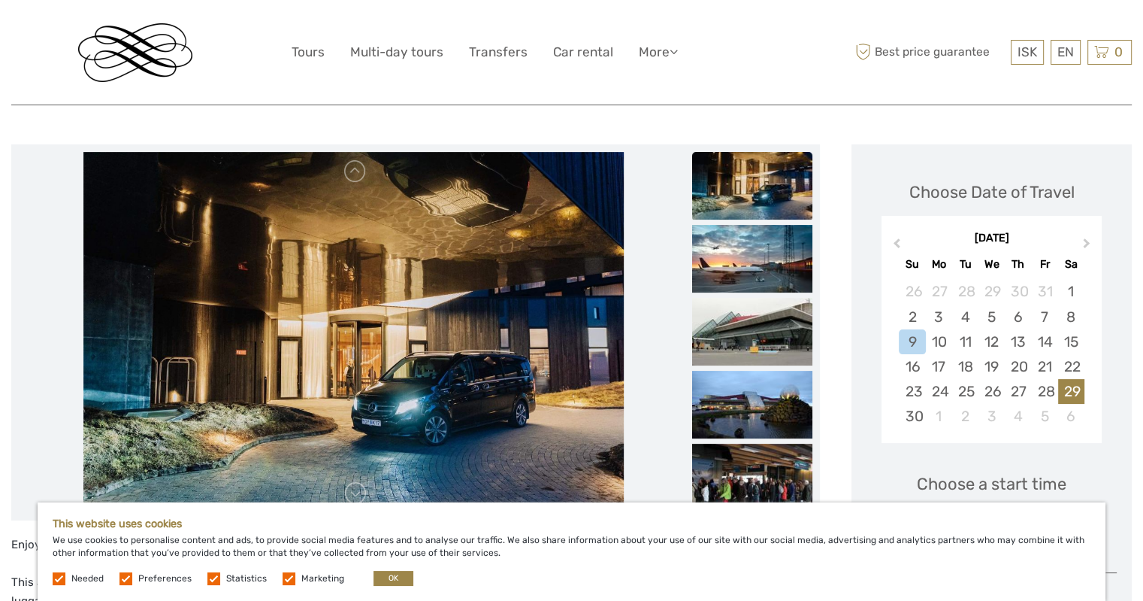
click at [1074, 392] on div "29" at bounding box center [1071, 391] width 26 height 25
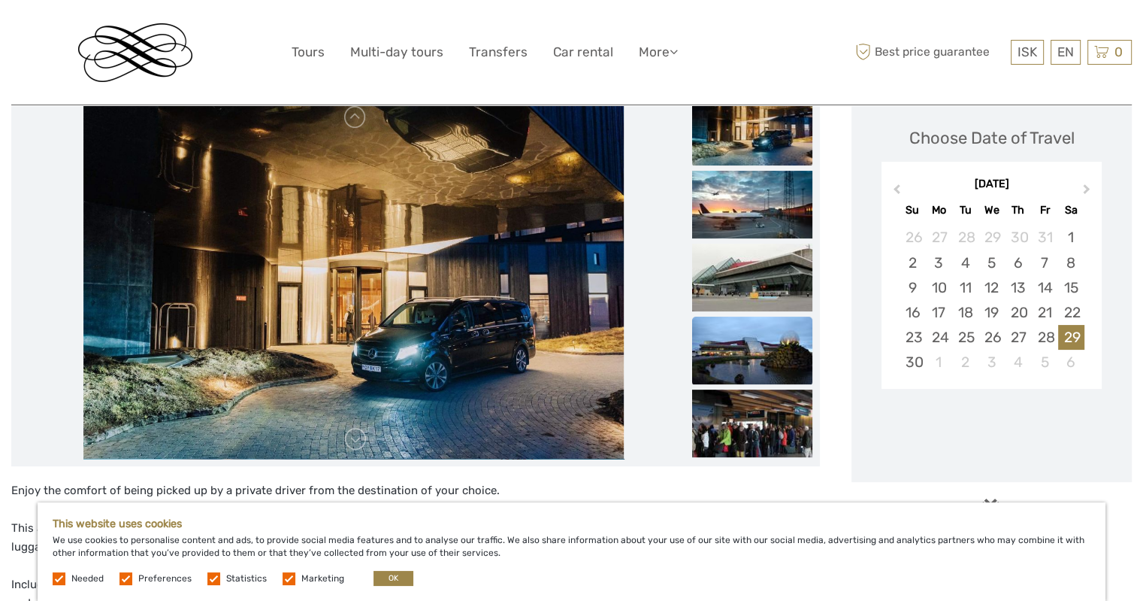
scroll to position [376, 0]
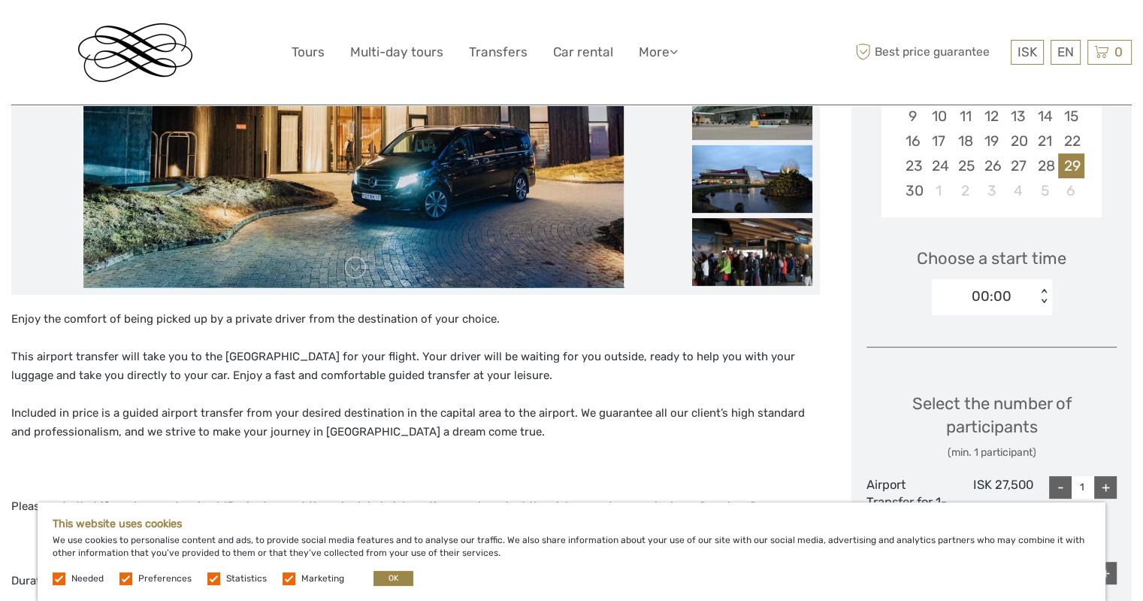
click at [1040, 289] on div "< >" at bounding box center [1044, 297] width 13 height 16
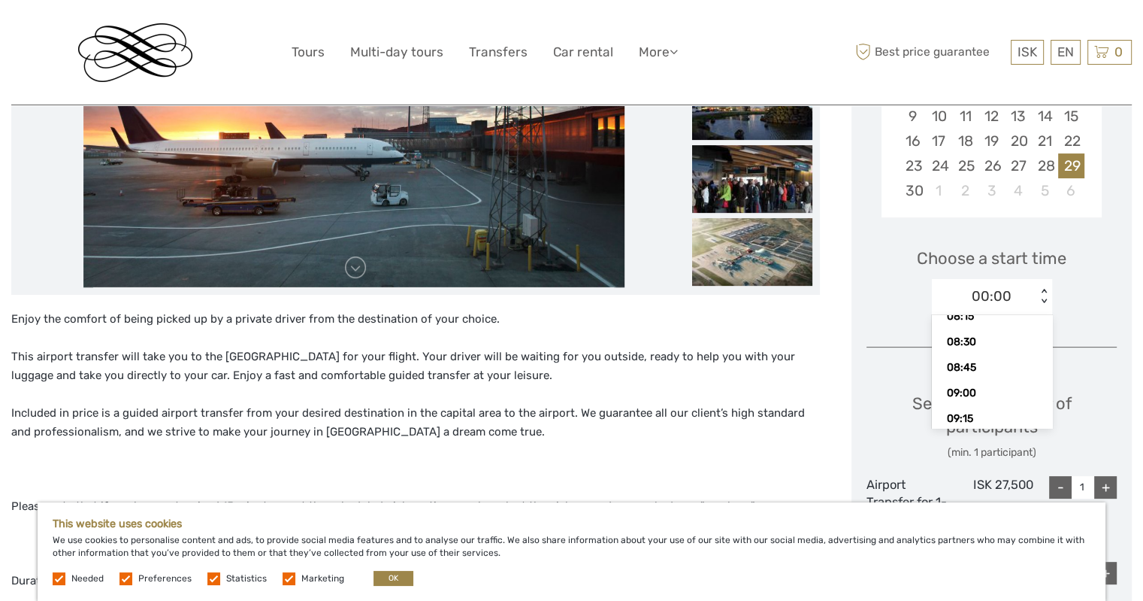
scroll to position [862, 0]
click at [968, 381] on div "08:45" at bounding box center [992, 375] width 105 height 26
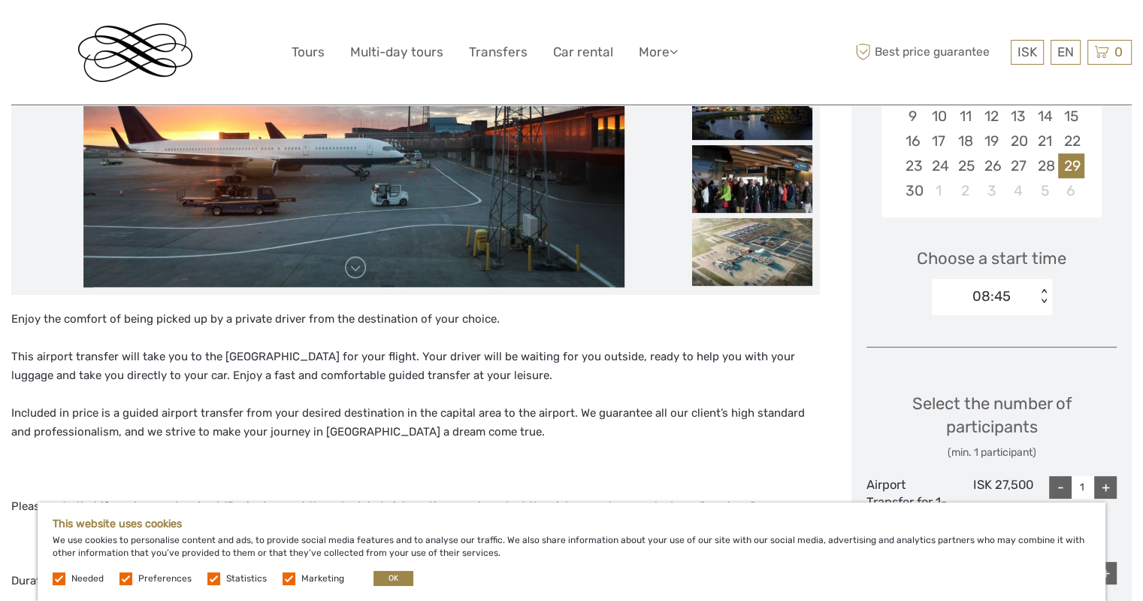
click at [1061, 349] on div "Choose Date of Travel [DATE] Previous Month Next Month [DATE] Su Mo Tu We Th Fr…" at bounding box center [992, 545] width 280 height 1253
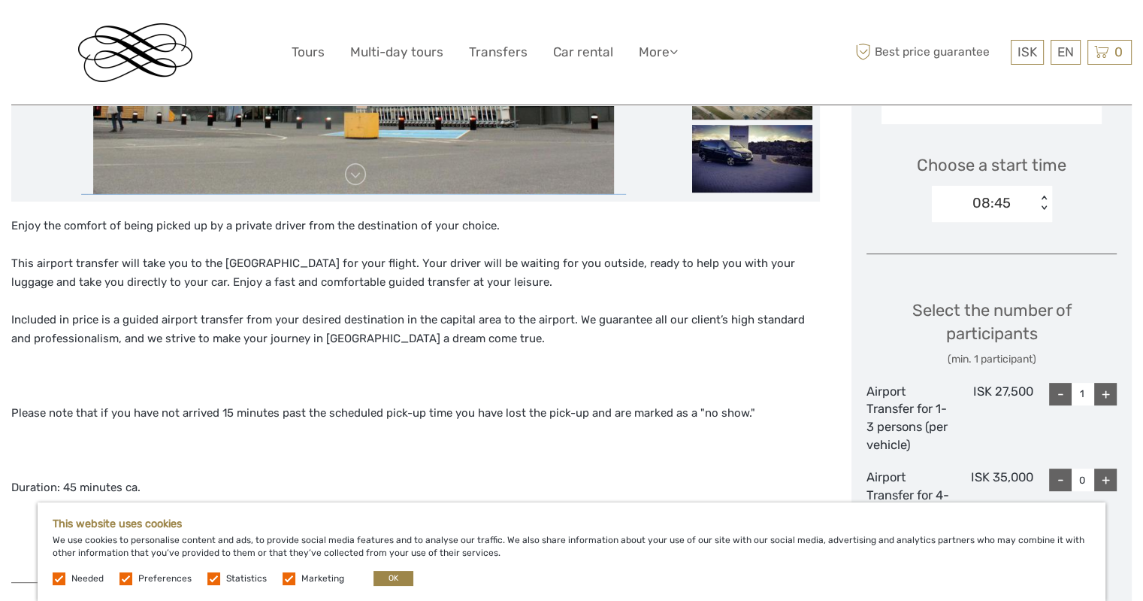
scroll to position [526, 0]
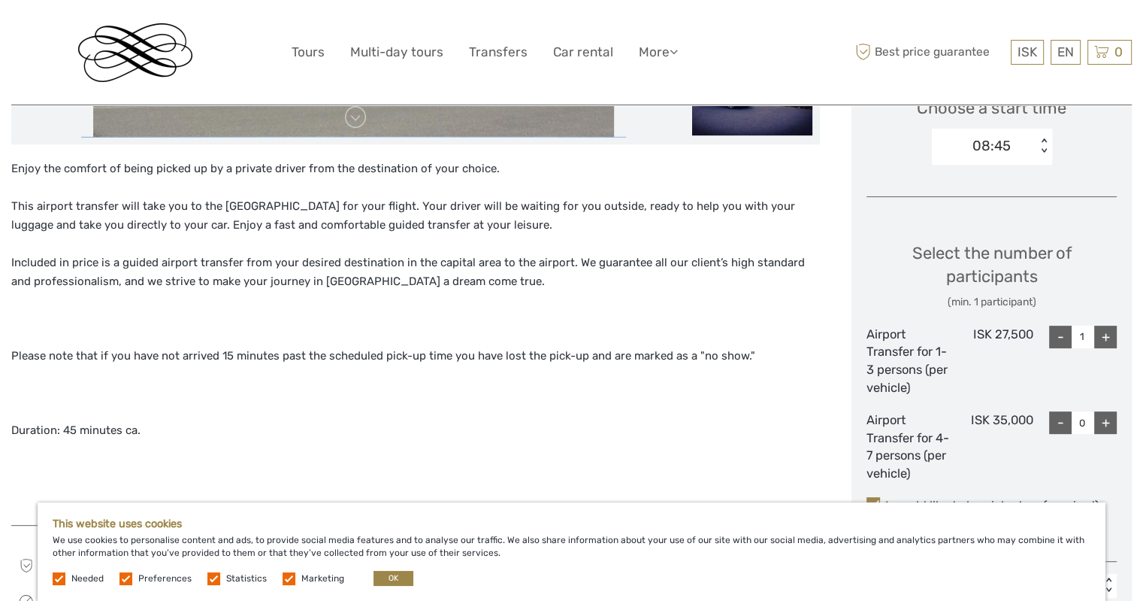
click at [1104, 423] on div "+" at bounding box center [1106, 422] width 23 height 23
type input "1"
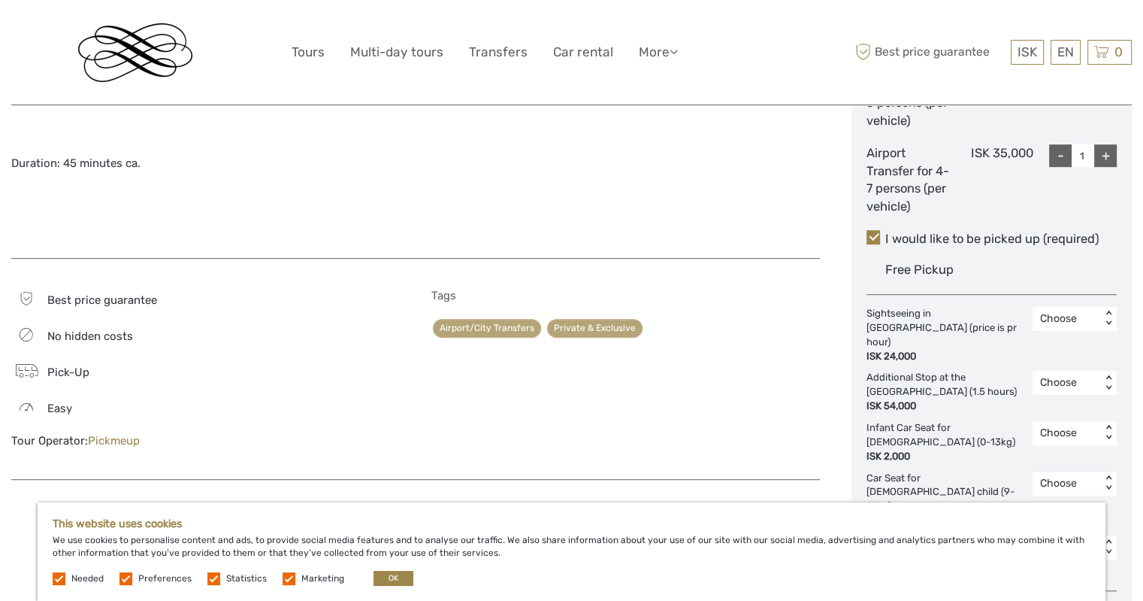
scroll to position [827, 0]
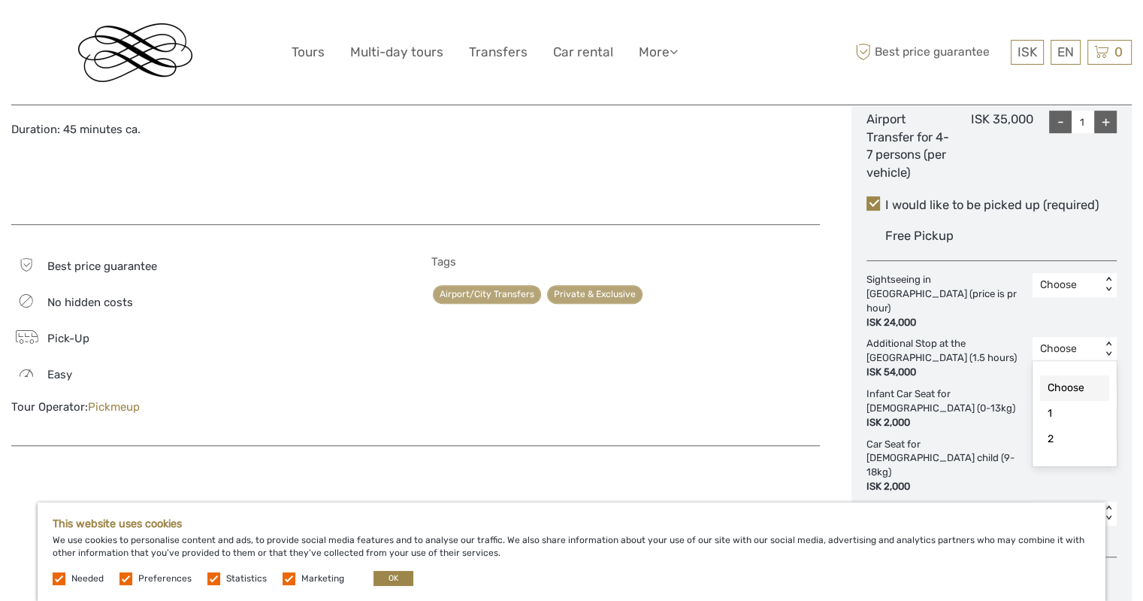
click at [1111, 341] on div "< >" at bounding box center [1109, 349] width 13 height 16
click at [1055, 403] on div "1" at bounding box center [1074, 414] width 69 height 26
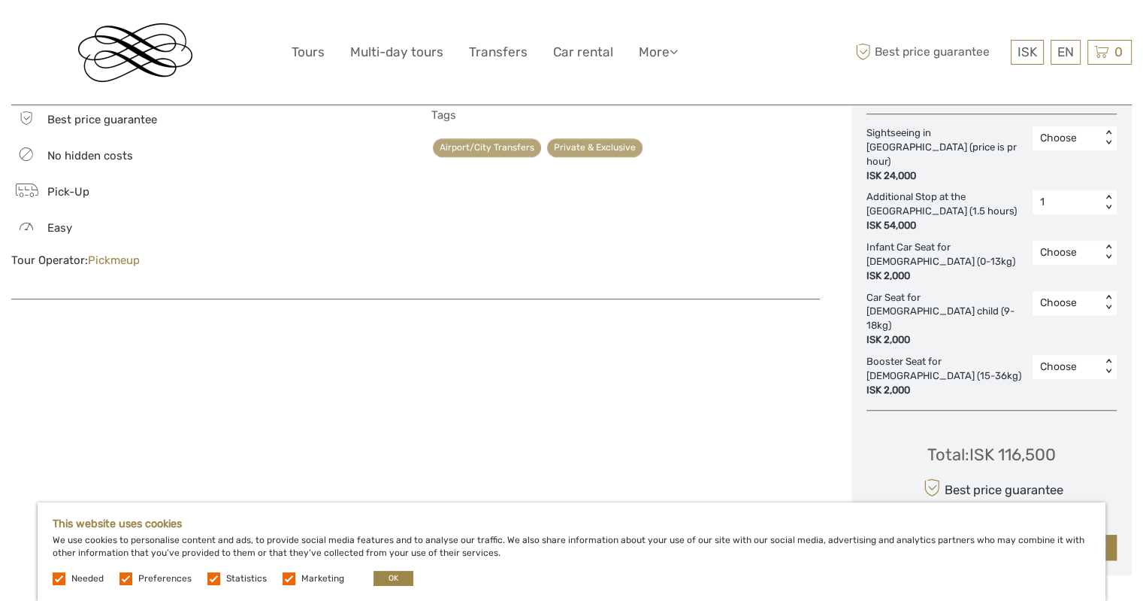
scroll to position [977, 0]
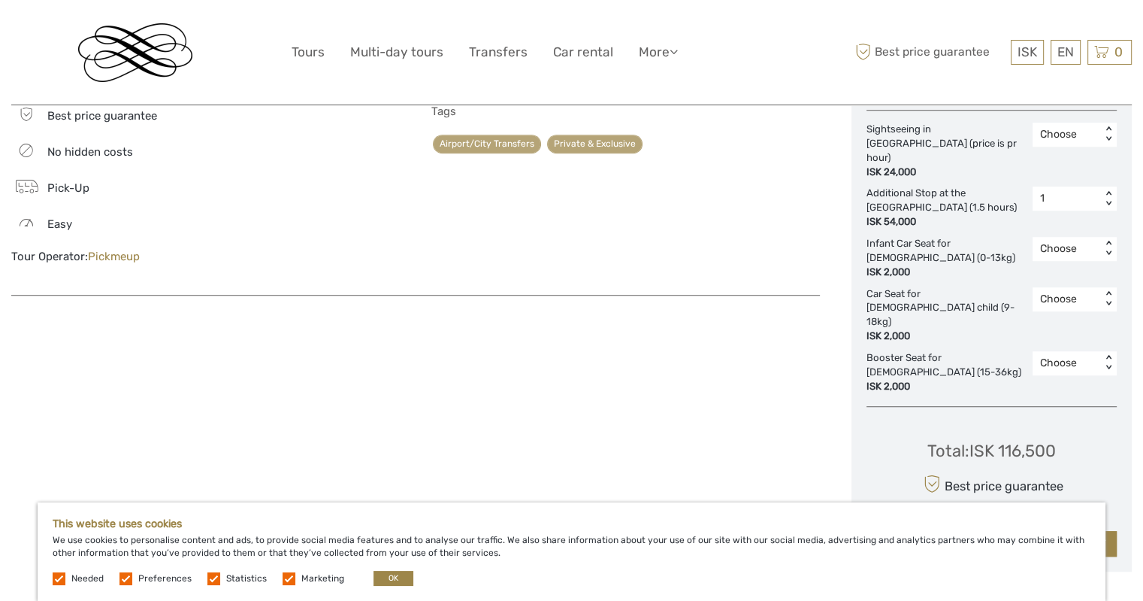
click at [896, 423] on div "Total : ISK 116,500 Best price guarantee ADD TO CART EXPRESS CHECKOUT" at bounding box center [992, 488] width 250 height 138
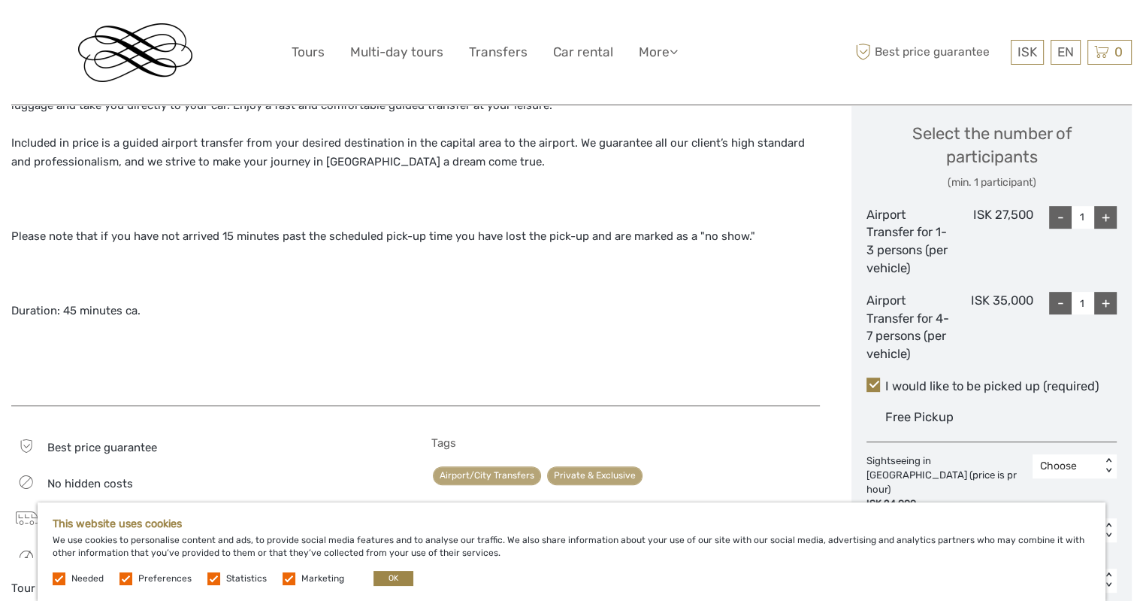
scroll to position [606, 0]
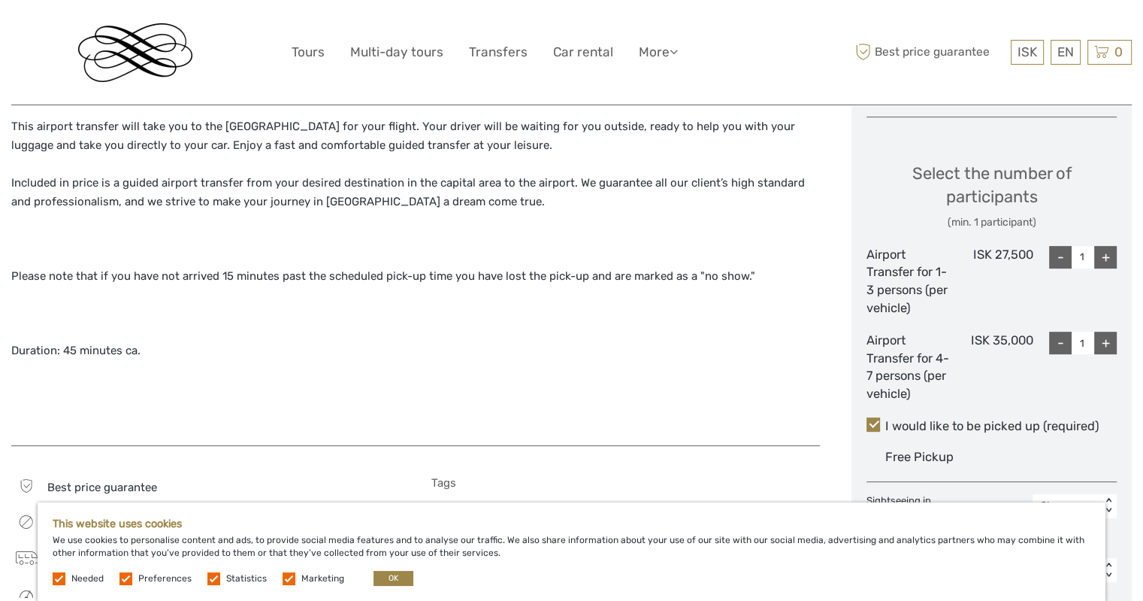
click at [1055, 242] on div "Select the number of participants (min. 1 participant) Airport Transfer for 1-3…" at bounding box center [992, 275] width 250 height 269
click at [1060, 256] on div "-" at bounding box center [1060, 257] width 23 height 23
type input "0"
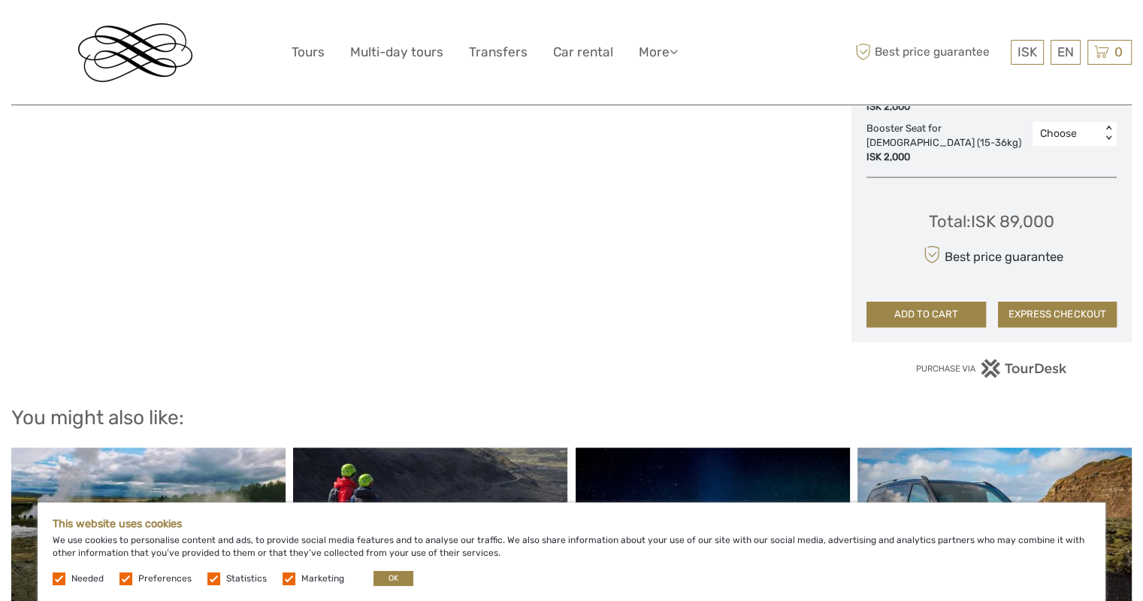
scroll to position [1207, 0]
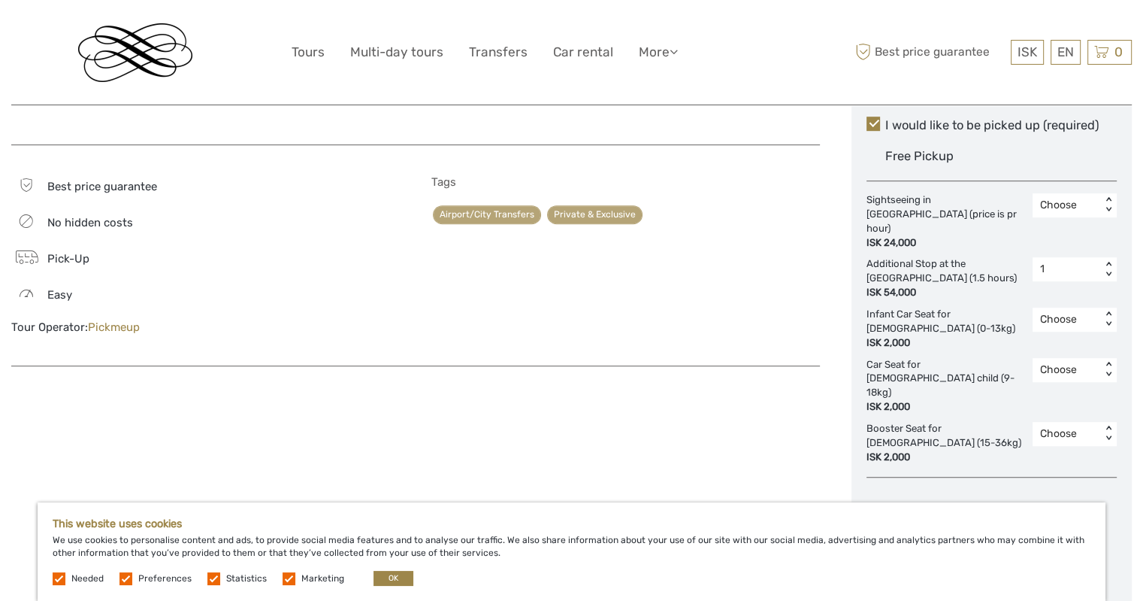
scroll to position [831, 0]
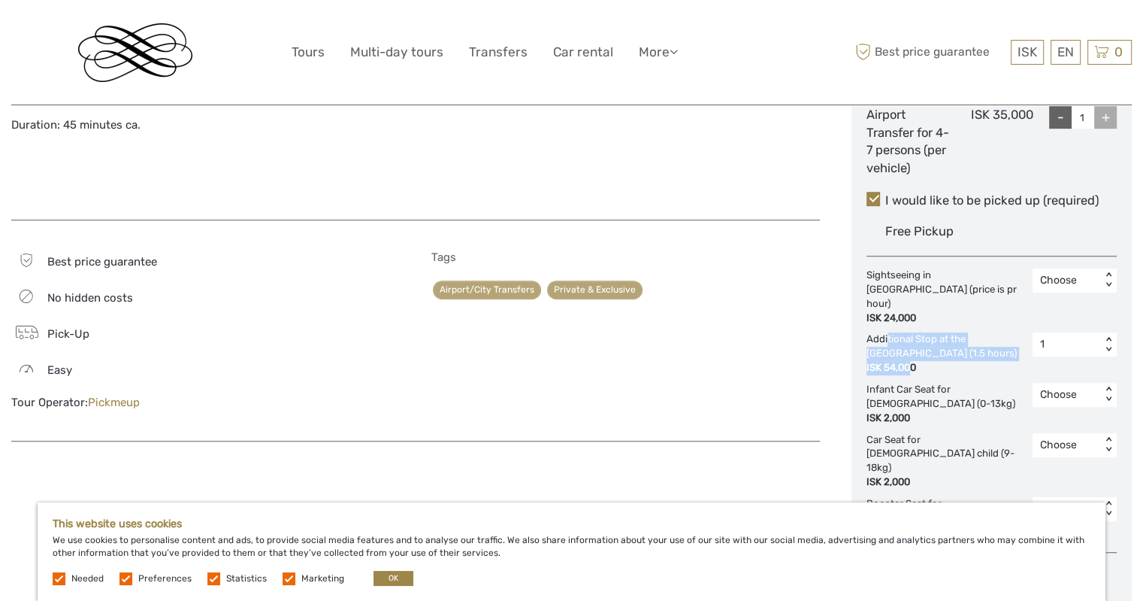
drag, startPoint x: 911, startPoint y: 350, endPoint x: 886, endPoint y: 323, distance: 36.2
click at [886, 332] on div "Additional Stop at the [GEOGRAPHIC_DATA] (1.5 hours) ISK 54,000" at bounding box center [950, 353] width 166 height 43
click at [935, 361] on div "ISK 54,000" at bounding box center [946, 368] width 159 height 14
drag, startPoint x: 926, startPoint y: 358, endPoint x: 858, endPoint y: 314, distance: 81.1
click at [858, 314] on div "Choose Date of Travel [DATE] Previous Month Next Month [DATE] Su Mo Tu We Th Fr…" at bounding box center [992, 89] width 280 height 1253
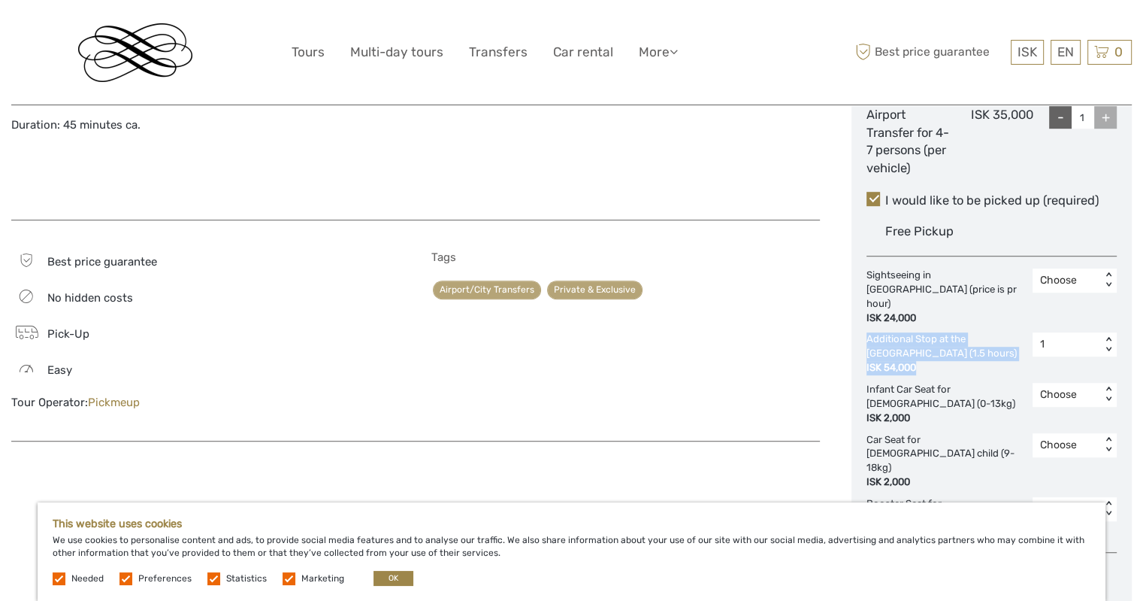
click at [955, 361] on div "ISK 54,000" at bounding box center [946, 368] width 159 height 14
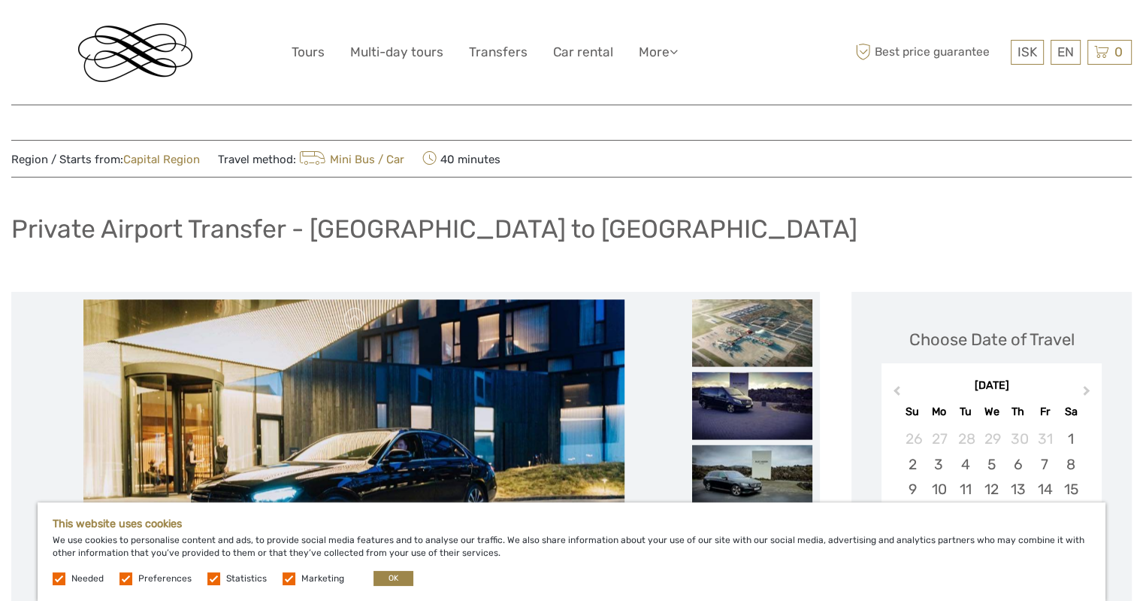
scroll to position [0, 0]
